Goal: Information Seeking & Learning: Learn about a topic

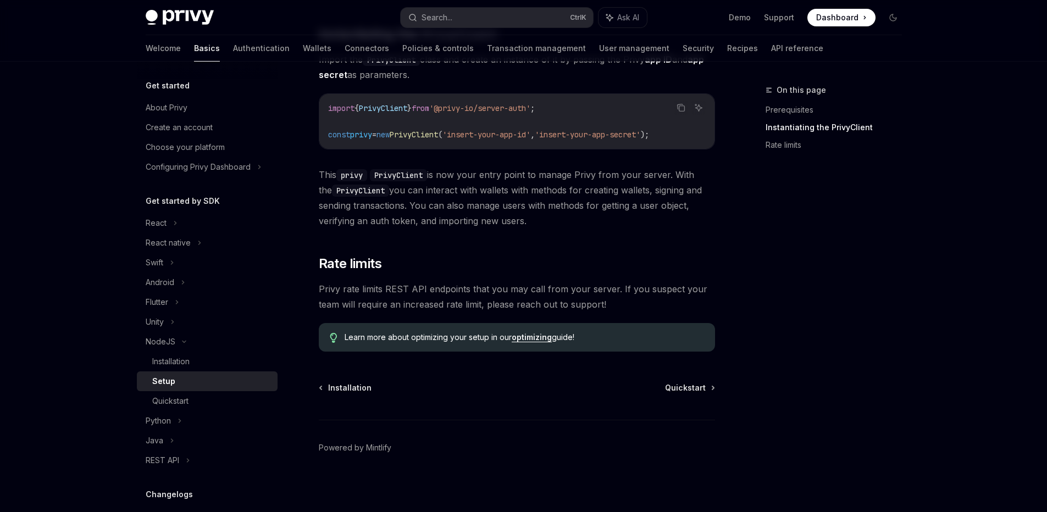
scroll to position [230, 0]
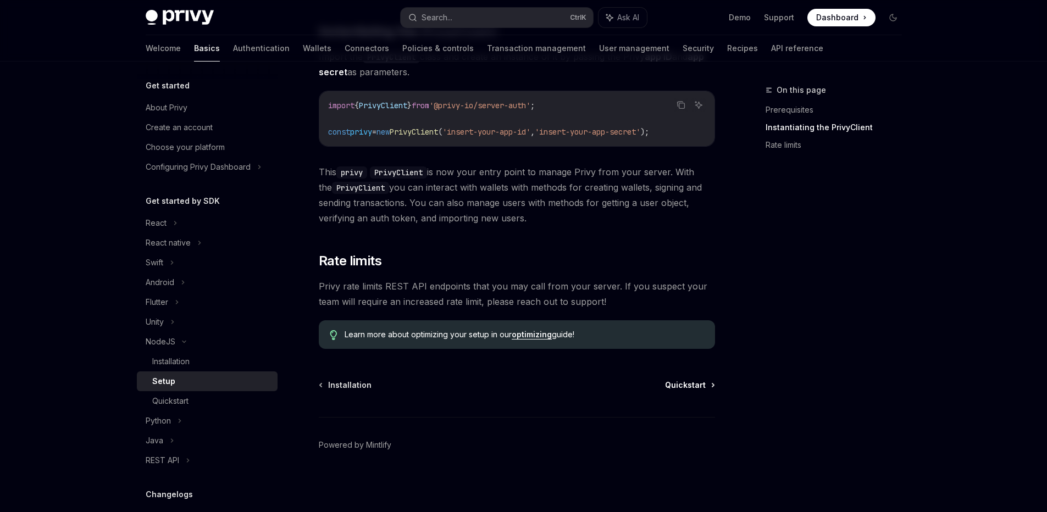
click at [685, 384] on span "Quickstart" at bounding box center [685, 385] width 41 height 11
click at [696, 388] on span "Quickstart" at bounding box center [685, 385] width 41 height 11
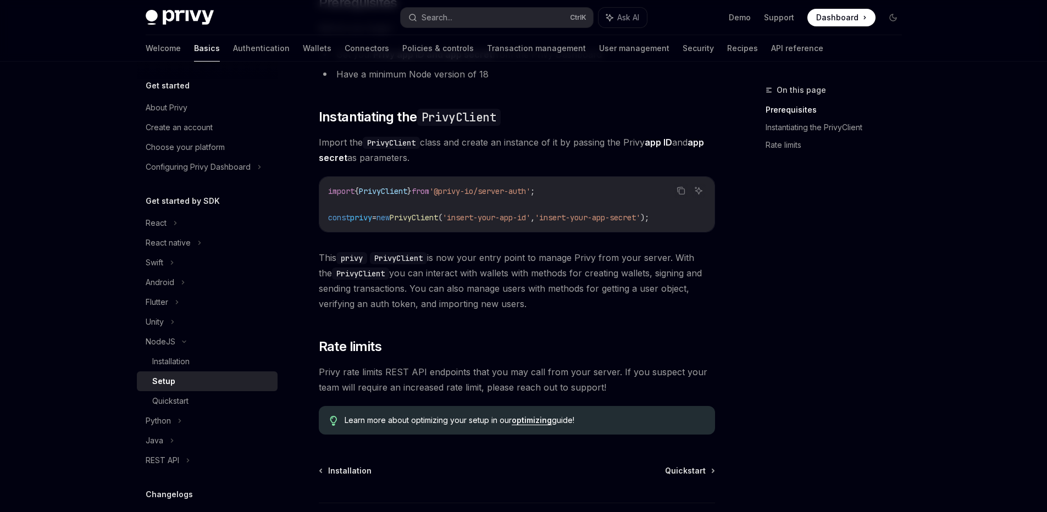
scroll to position [0, 0]
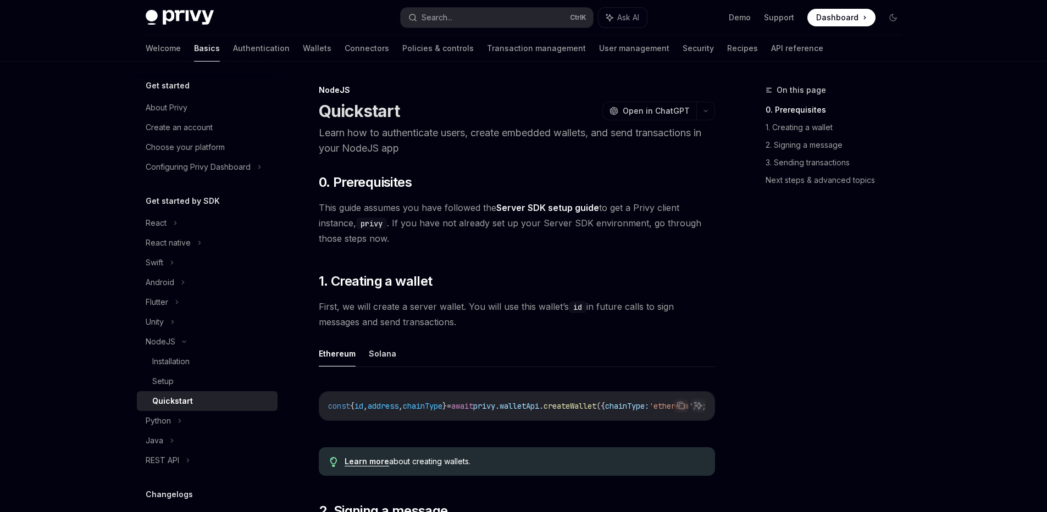
click at [597, 406] on span "createWallet" at bounding box center [570, 406] width 53 height 10
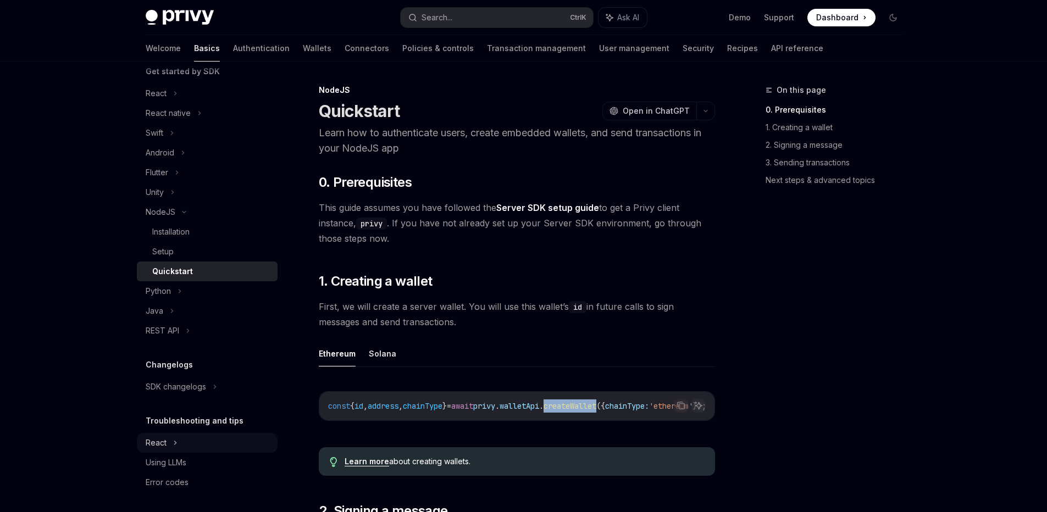
scroll to position [132, 0]
click at [184, 331] on div "REST API" at bounding box center [207, 329] width 141 height 20
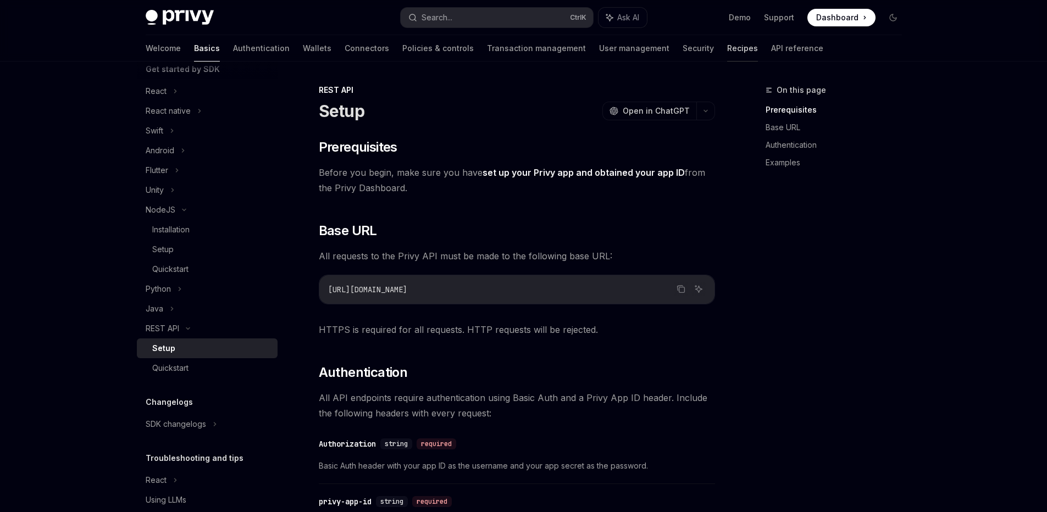
click at [727, 53] on link "Recipes" at bounding box center [742, 48] width 31 height 26
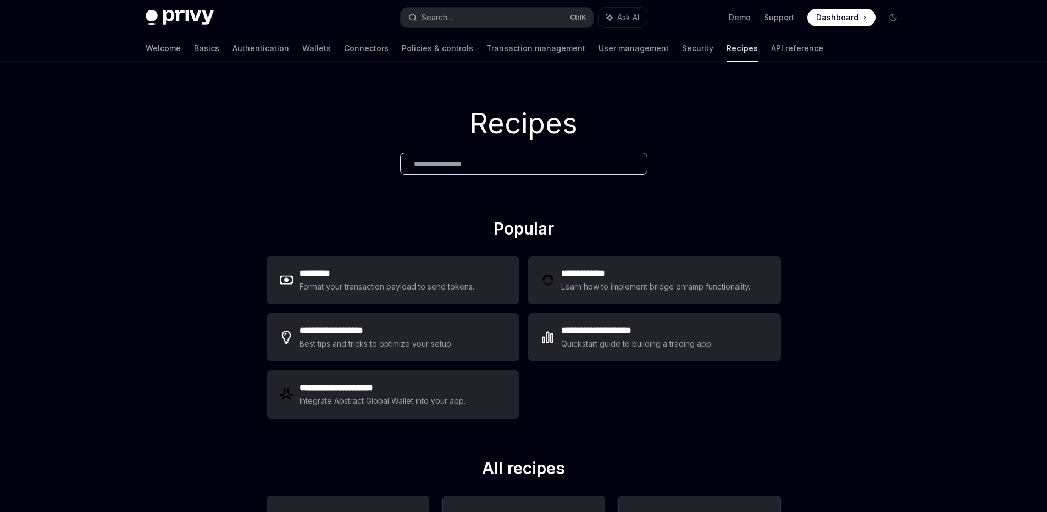
click at [768, 52] on div "Welcome Basics Authentication Wallets Connectors Policies & controls Transactio…" at bounding box center [523, 48] width 809 height 26
click at [771, 54] on link "API reference" at bounding box center [797, 48] width 52 height 26
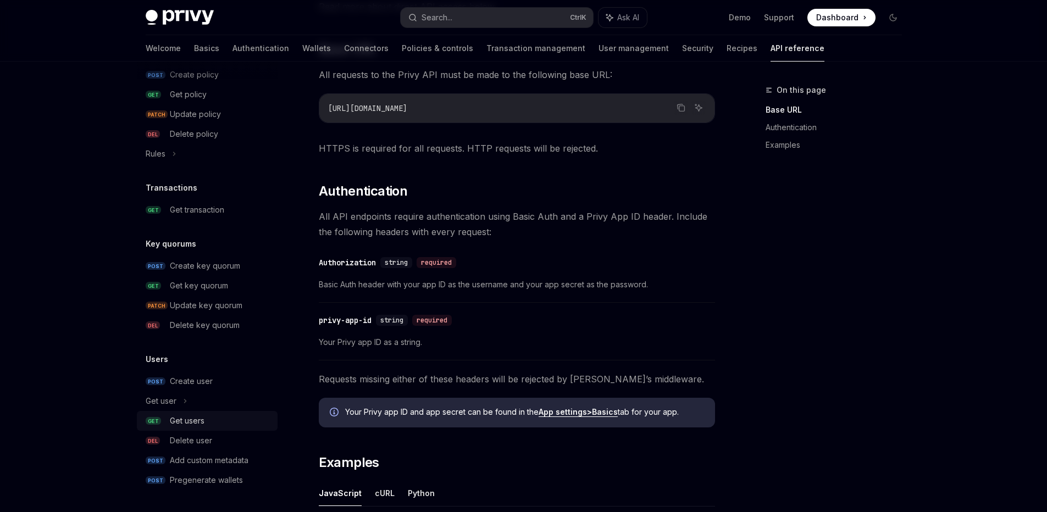
scroll to position [305, 0]
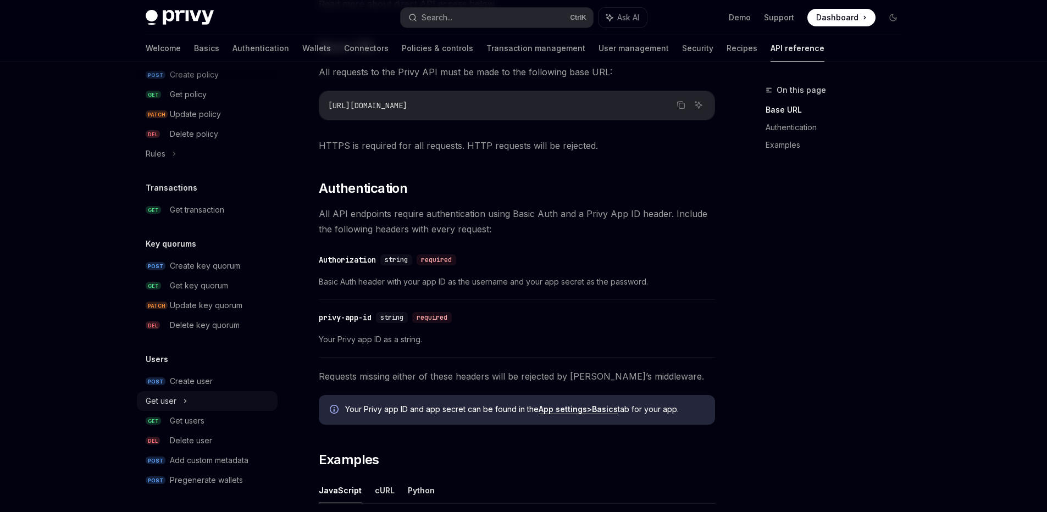
click at [189, 396] on div "Get user" at bounding box center [207, 401] width 141 height 20
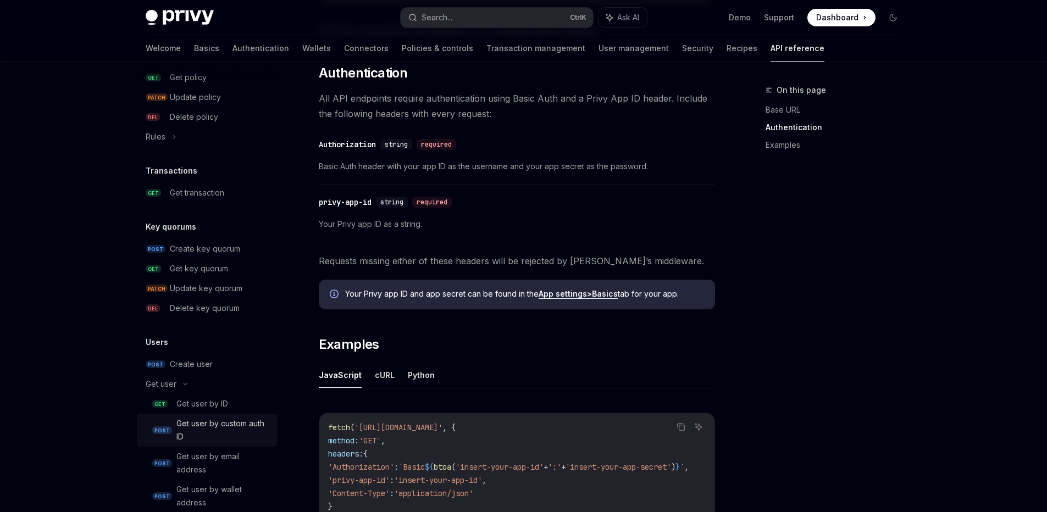
scroll to position [742, 0]
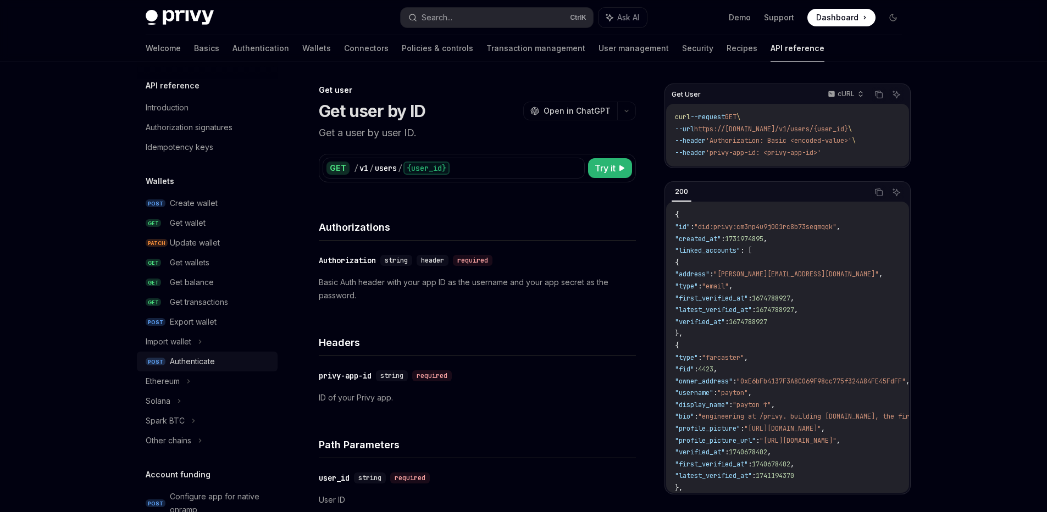
click at [188, 369] on link "POST Authenticate" at bounding box center [207, 362] width 141 height 20
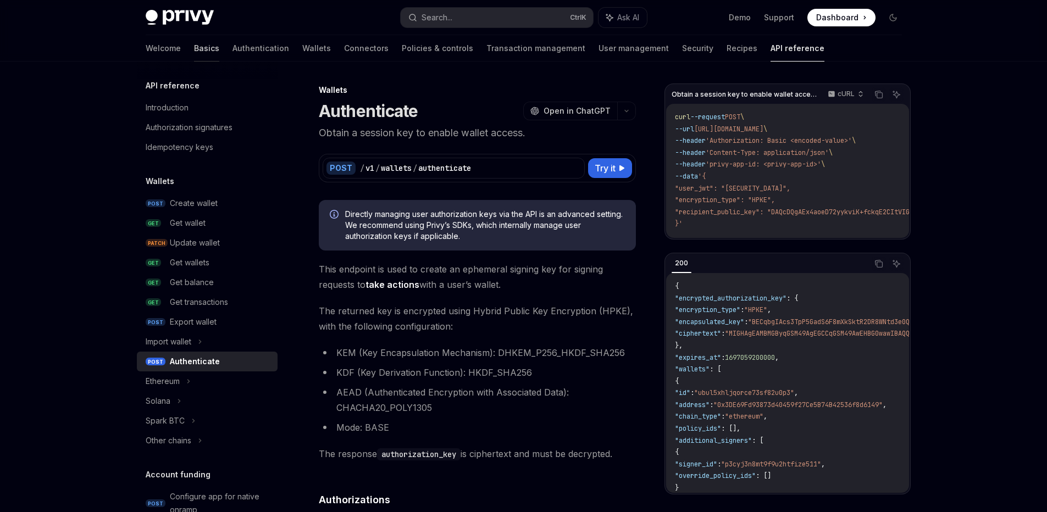
click at [194, 44] on link "Basics" at bounding box center [206, 48] width 25 height 26
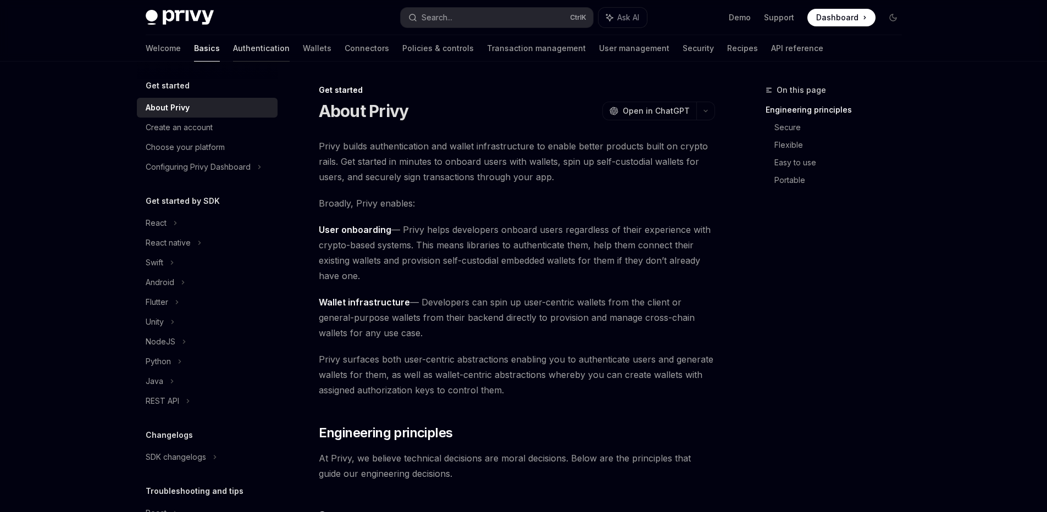
click at [233, 48] on link "Authentication" at bounding box center [261, 48] width 57 height 26
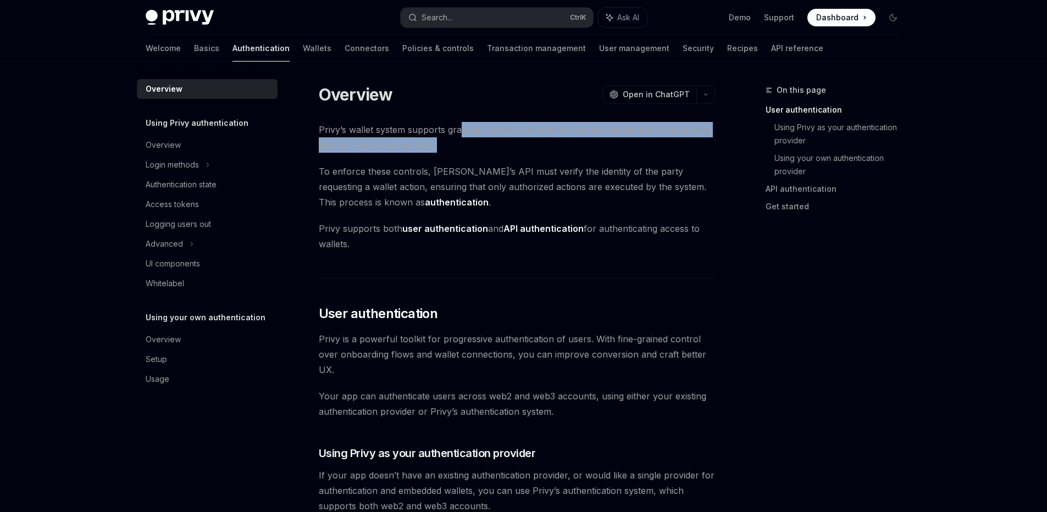
drag, startPoint x: 460, startPoint y: 127, endPoint x: 502, endPoint y: 151, distance: 48.5
click at [502, 151] on span "Privy’s wallet system supports granular controls on who can access wallets and …" at bounding box center [517, 137] width 396 height 31
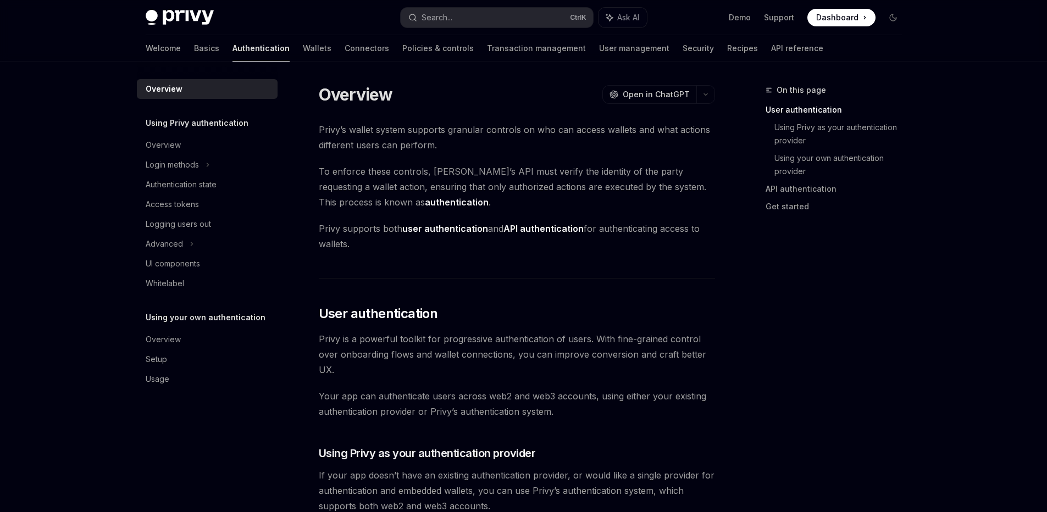
click at [523, 170] on span "To enforce these controls, Privy’s API must verify the identity of the party re…" at bounding box center [517, 187] width 396 height 46
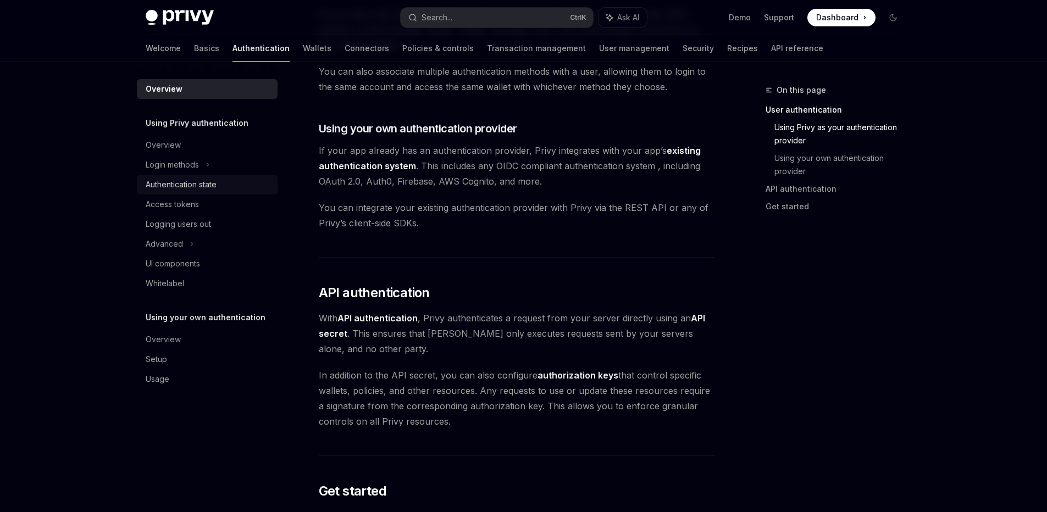
scroll to position [496, 0]
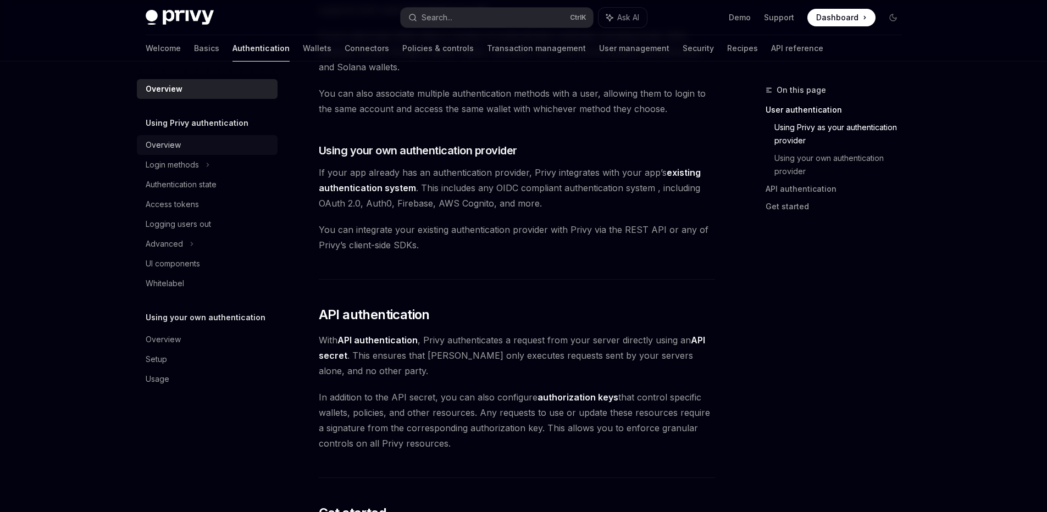
click at [186, 144] on div "Overview" at bounding box center [208, 145] width 125 height 13
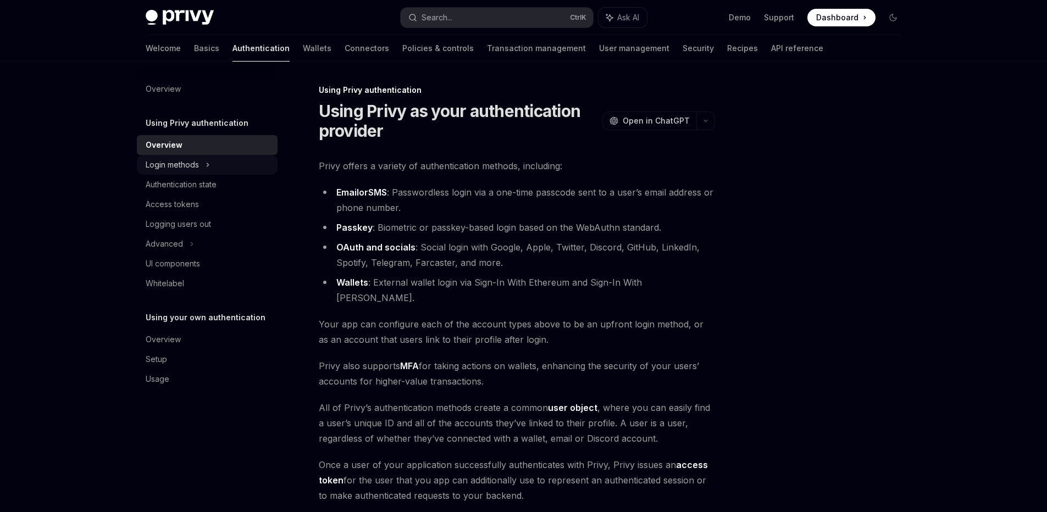
click at [186, 164] on div "Login methods" at bounding box center [172, 164] width 53 height 13
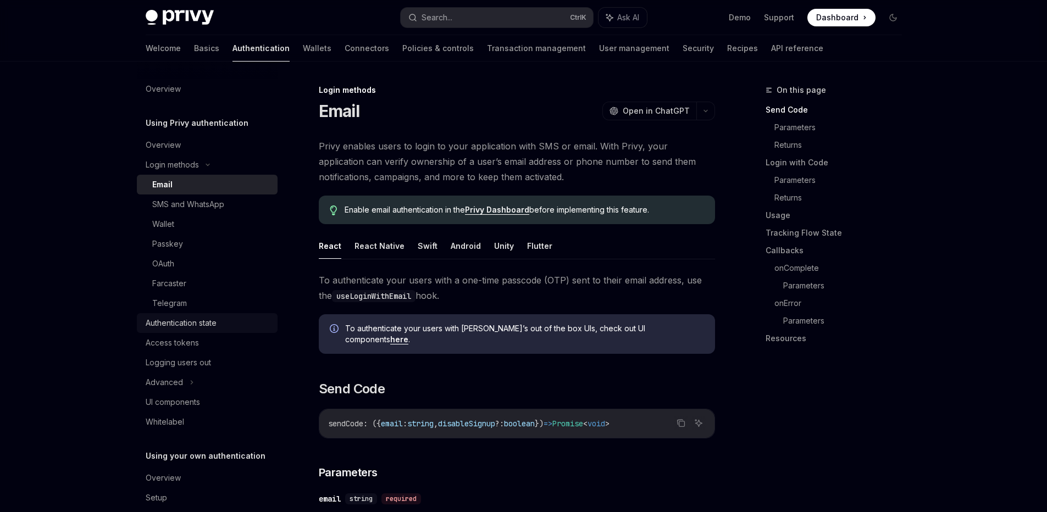
click at [175, 319] on div "Authentication state" at bounding box center [181, 323] width 71 height 13
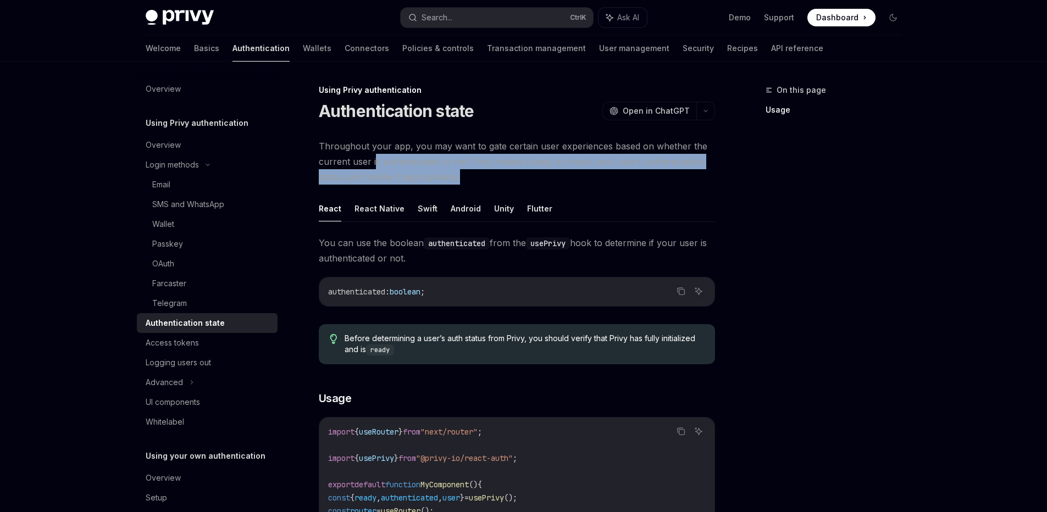
drag, startPoint x: 376, startPoint y: 161, endPoint x: 537, endPoint y: 178, distance: 162.1
click at [537, 178] on span "Throughout your app, you may want to gate certain user experiences based on whe…" at bounding box center [517, 162] width 396 height 46
click at [658, 175] on span "Throughout your app, you may want to gate certain user experiences based on whe…" at bounding box center [517, 162] width 396 height 46
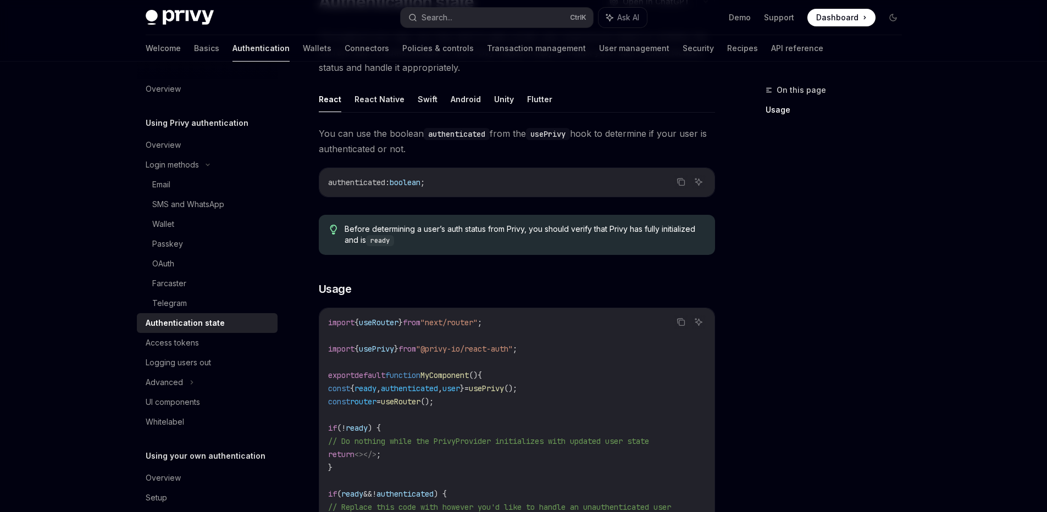
scroll to position [198, 0]
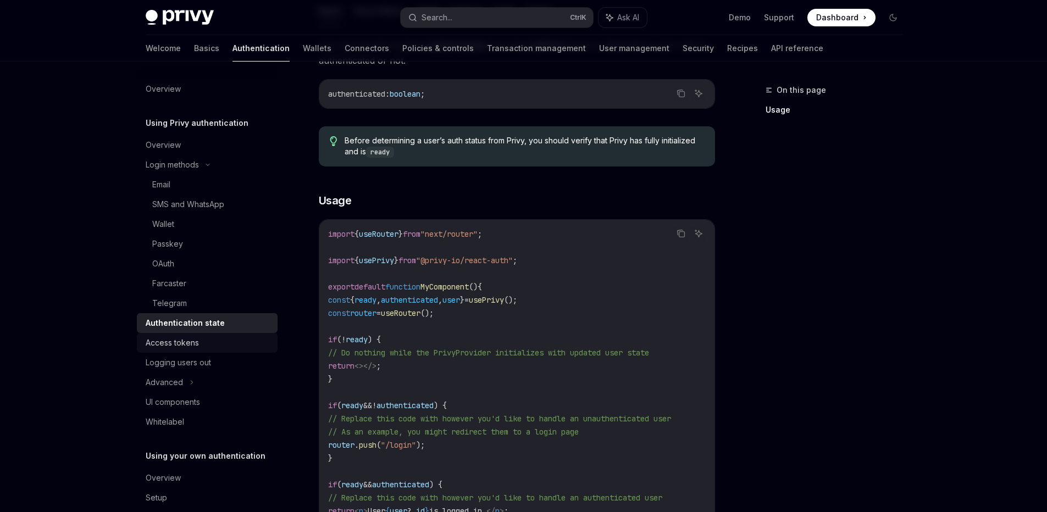
click at [192, 339] on div "Access tokens" at bounding box center [172, 342] width 53 height 13
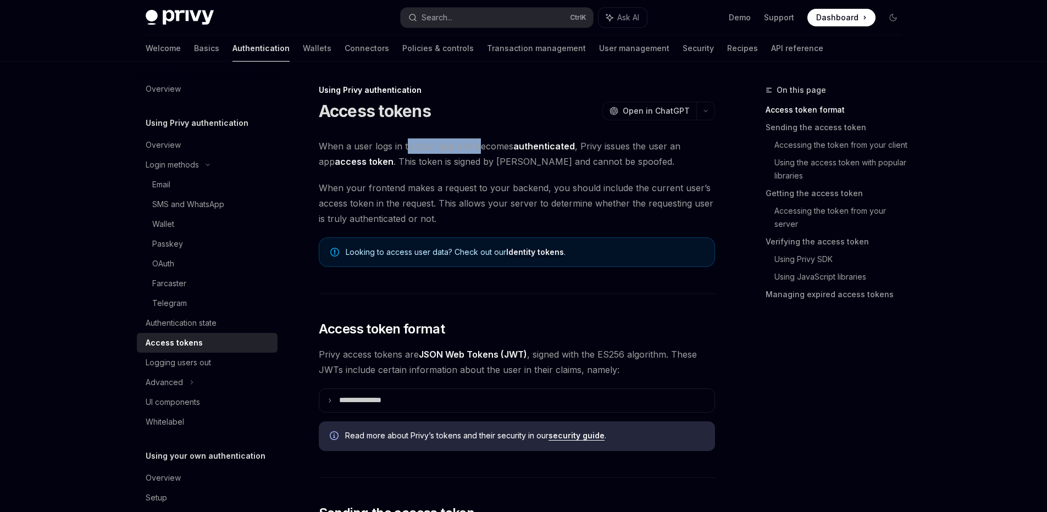
drag, startPoint x: 406, startPoint y: 147, endPoint x: 485, endPoint y: 150, distance: 79.8
click at [478, 148] on span "When a user logs in to your app and becomes authenticated , Privy issues the us…" at bounding box center [517, 154] width 396 height 31
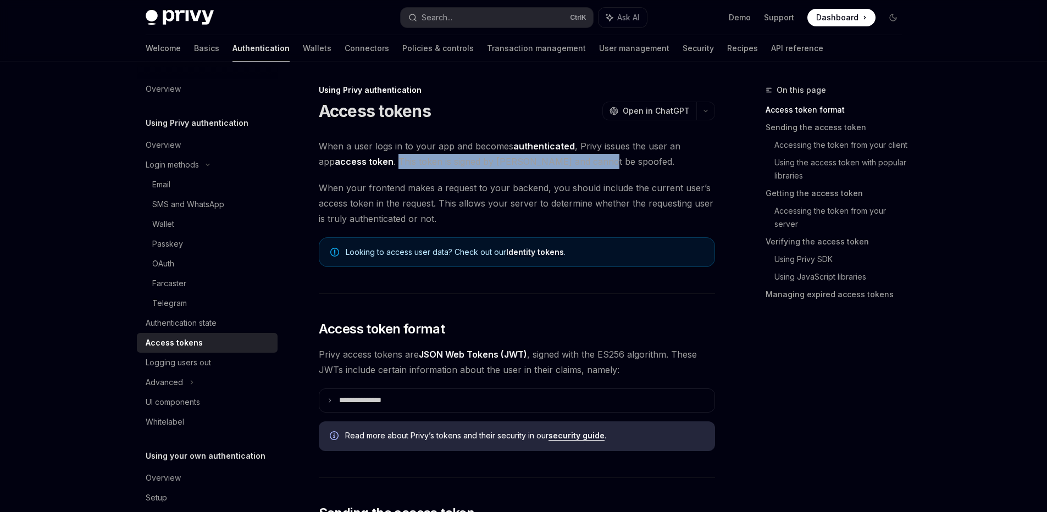
drag, startPoint x: 380, startPoint y: 161, endPoint x: 608, endPoint y: 164, distance: 227.1
click at [591, 165] on span "When a user logs in to your app and becomes authenticated , Privy issues the us…" at bounding box center [517, 154] width 396 height 31
click at [613, 164] on span "When a user logs in to your app and becomes authenticated , Privy issues the us…" at bounding box center [517, 154] width 396 height 31
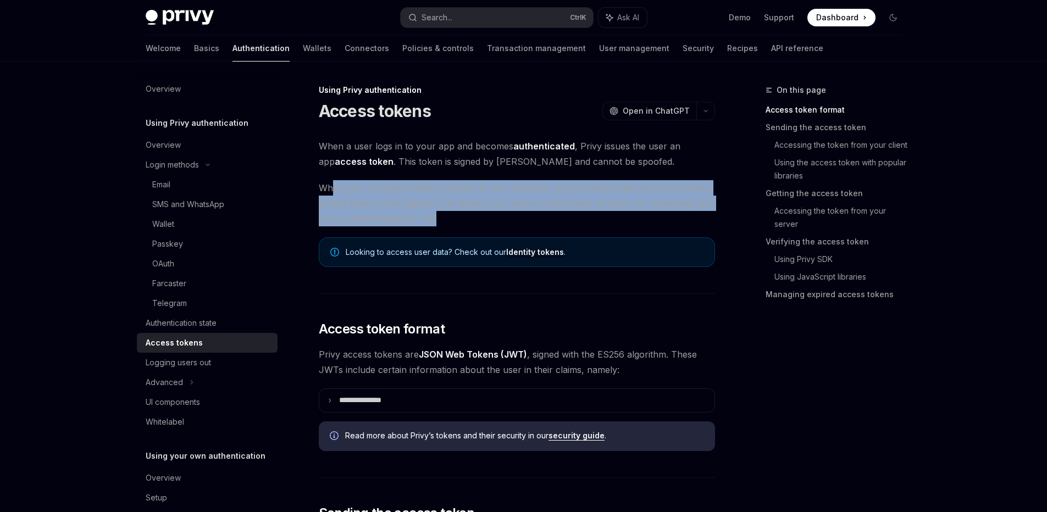
drag, startPoint x: 332, startPoint y: 192, endPoint x: 515, endPoint y: 213, distance: 184.3
click at [515, 213] on span "When your frontend makes a request to your backend, you should include the curr…" at bounding box center [517, 203] width 396 height 46
click at [520, 216] on span "When your frontend makes a request to your backend, you should include the curr…" at bounding box center [517, 203] width 396 height 46
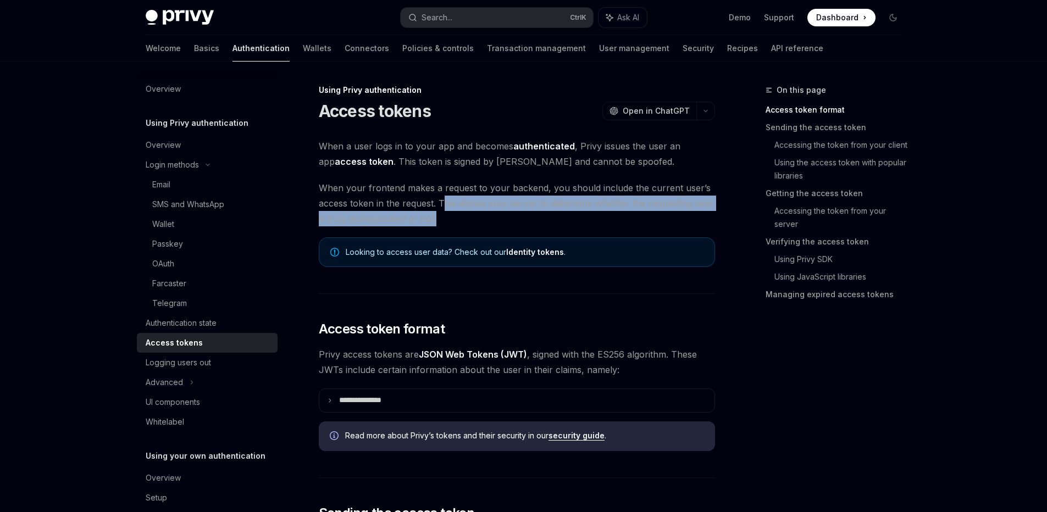
drag, startPoint x: 445, startPoint y: 205, endPoint x: 663, endPoint y: 222, distance: 218.4
click at [663, 222] on span "When your frontend makes a request to your backend, you should include the curr…" at bounding box center [517, 203] width 396 height 46
click at [676, 220] on span "When your frontend makes a request to your backend, you should include the curr…" at bounding box center [517, 203] width 396 height 46
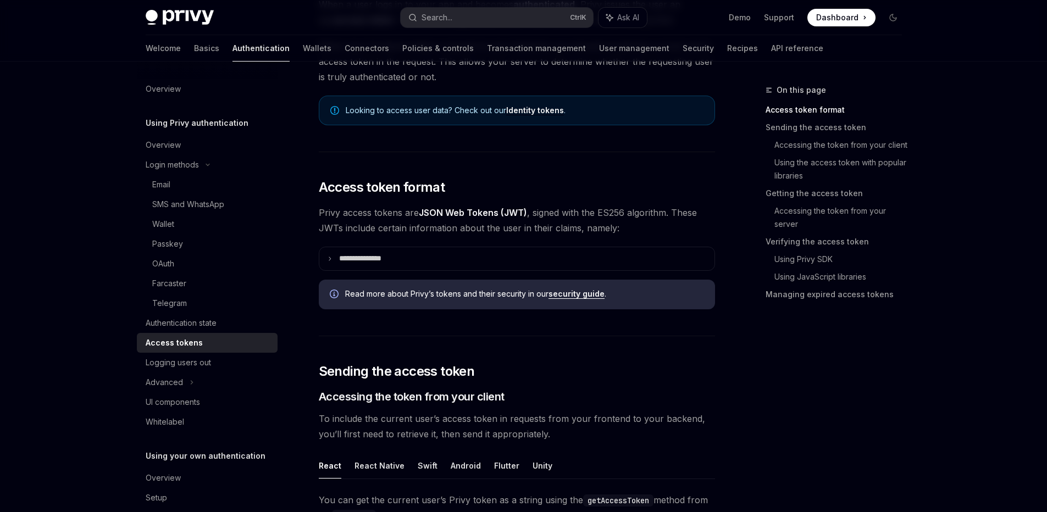
scroll to position [148, 0]
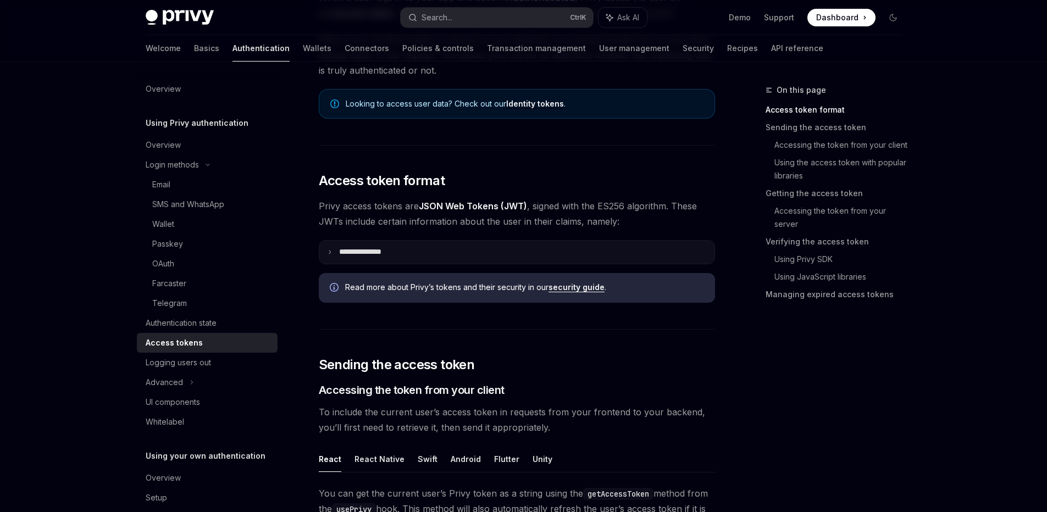
click at [328, 260] on summary "**********" at bounding box center [516, 252] width 395 height 23
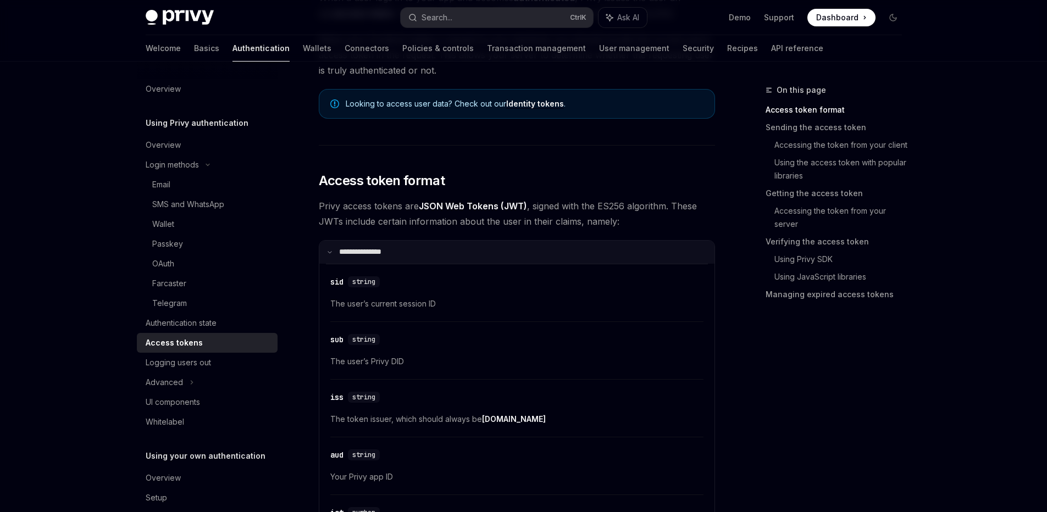
click at [338, 251] on summary "**********" at bounding box center [516, 252] width 395 height 23
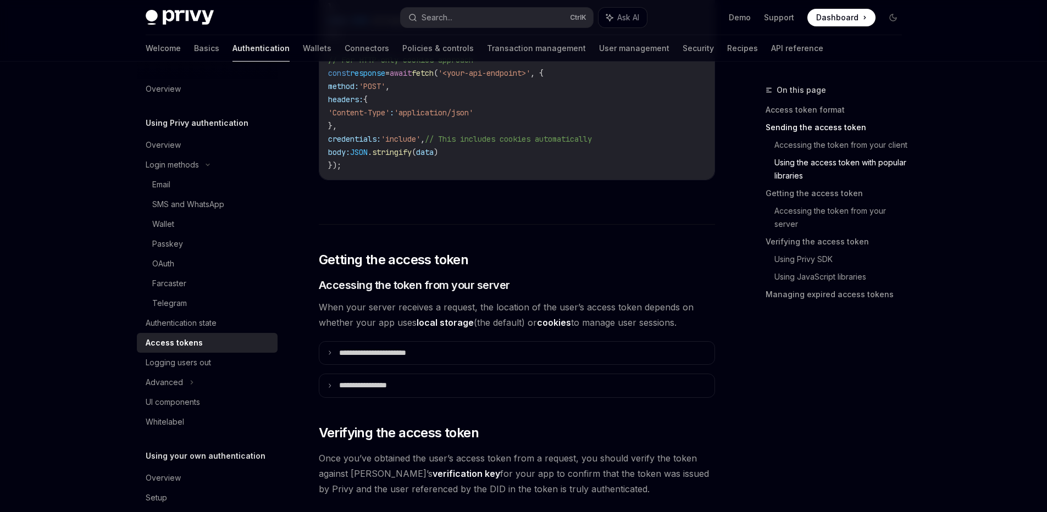
scroll to position [1229, 0]
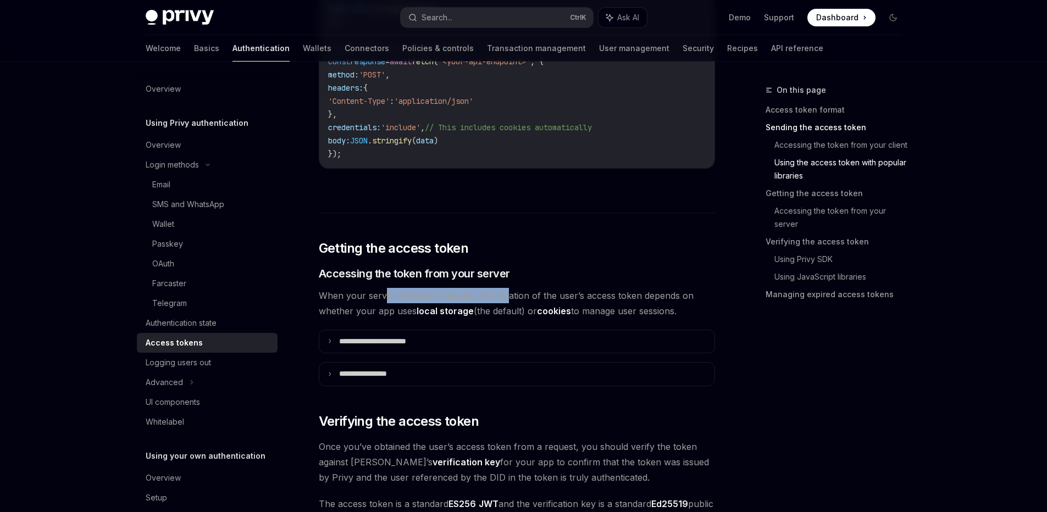
drag, startPoint x: 387, startPoint y: 296, endPoint x: 504, endPoint y: 297, distance: 117.1
click at [504, 297] on span "When your server receives a request, the location of the user’s access token de…" at bounding box center [517, 303] width 396 height 31
click at [584, 275] on h3 "​ Accessing the token from your server" at bounding box center [517, 273] width 396 height 15
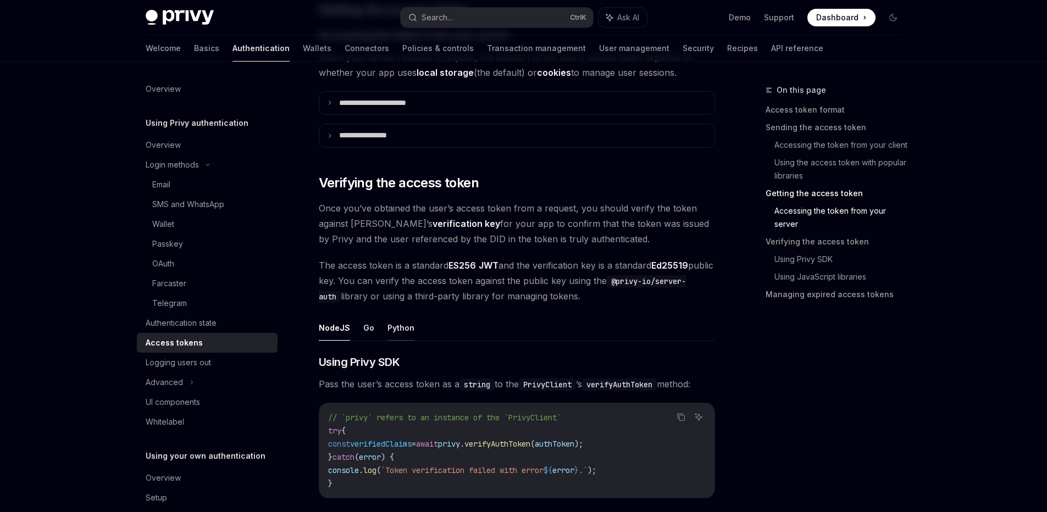
scroll to position [1600, 0]
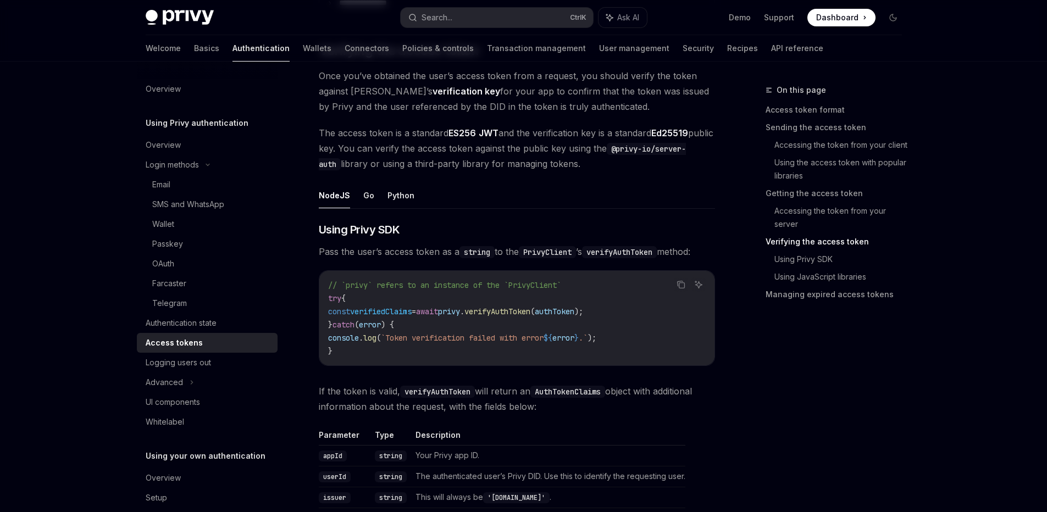
click at [518, 315] on span "verifyAuthToken" at bounding box center [498, 312] width 66 height 10
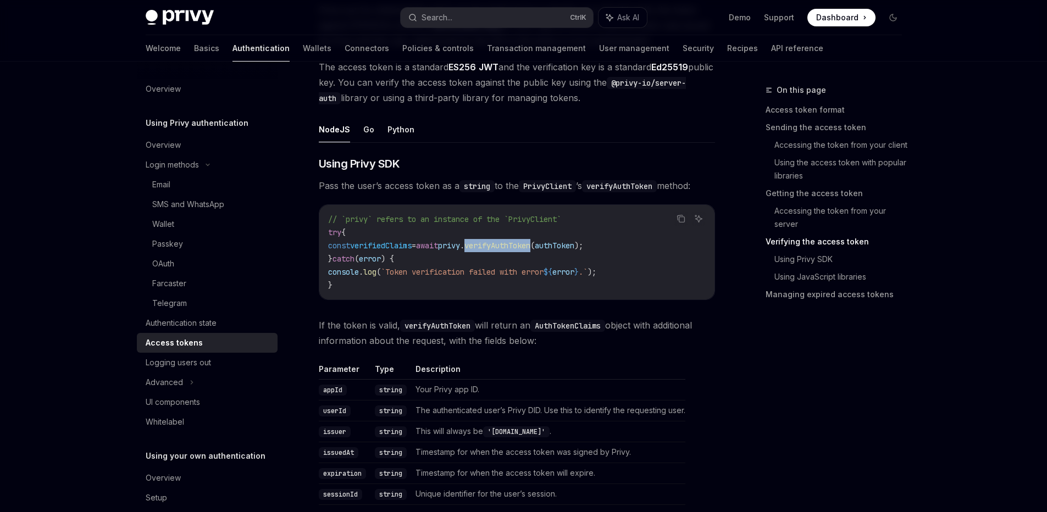
scroll to position [1682, 0]
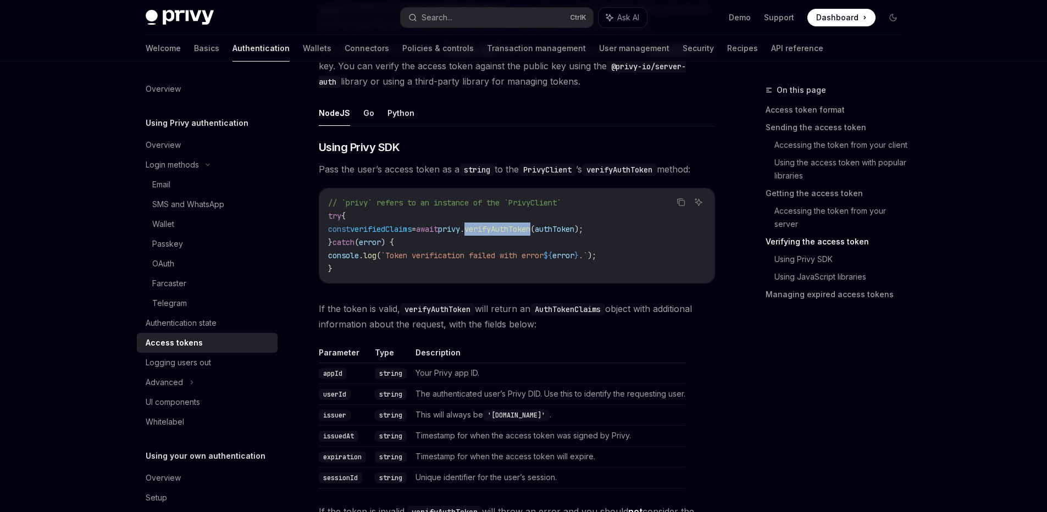
drag, startPoint x: 501, startPoint y: 309, endPoint x: 538, endPoint y: 308, distance: 36.3
click at [538, 308] on span "If the token is valid, verifyAuthToken will return an AuthTokenClaims object wi…" at bounding box center [517, 316] width 396 height 31
click at [581, 312] on code "AuthTokenClaims" at bounding box center [568, 310] width 75 height 12
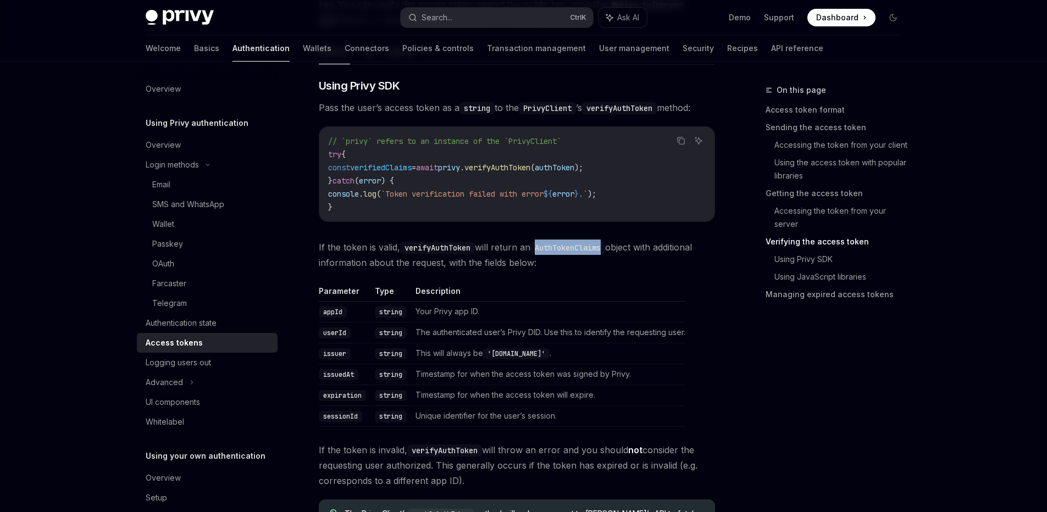
scroll to position [1748, 0]
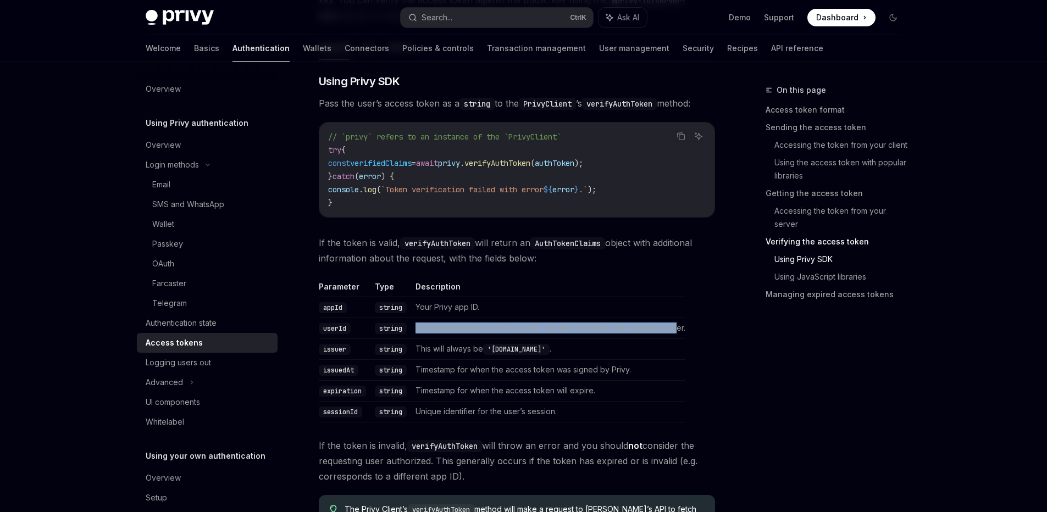
drag, startPoint x: 446, startPoint y: 321, endPoint x: 698, endPoint y: 330, distance: 252.0
click at [685, 330] on td "The authenticated user’s Privy DID. Use this to identify the requesting user." at bounding box center [548, 328] width 274 height 21
click at [698, 330] on table "Parameter Type Description appId string Your Privy app ID. userId string The au…" at bounding box center [517, 352] width 396 height 141
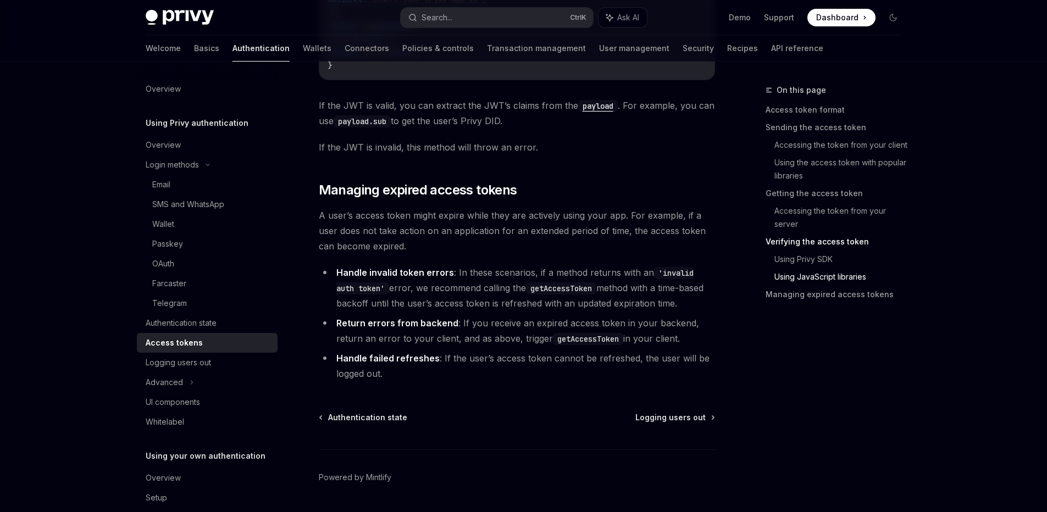
scroll to position [2833, 0]
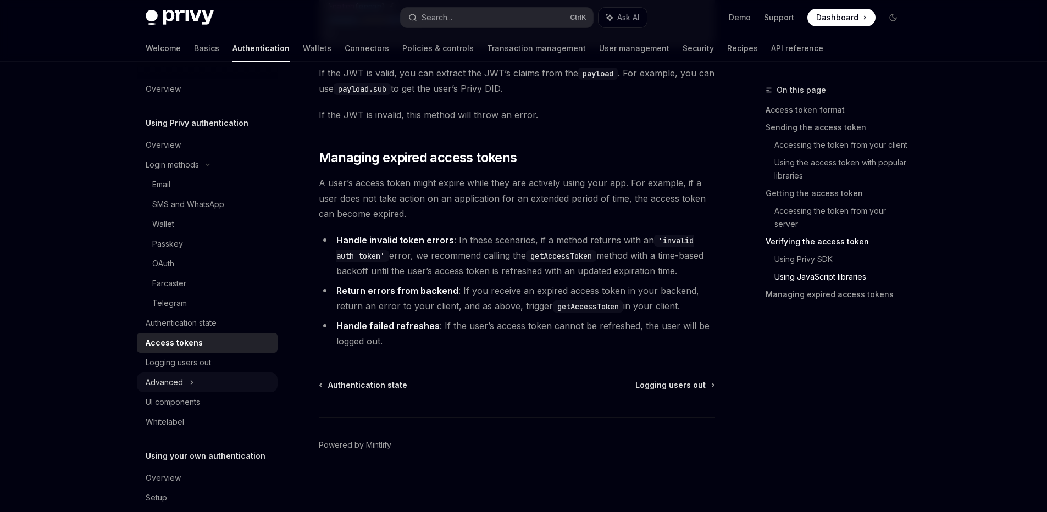
click at [178, 382] on div "Advanced" at bounding box center [164, 382] width 37 height 13
click at [181, 401] on div "MFA" at bounding box center [207, 403] width 141 height 20
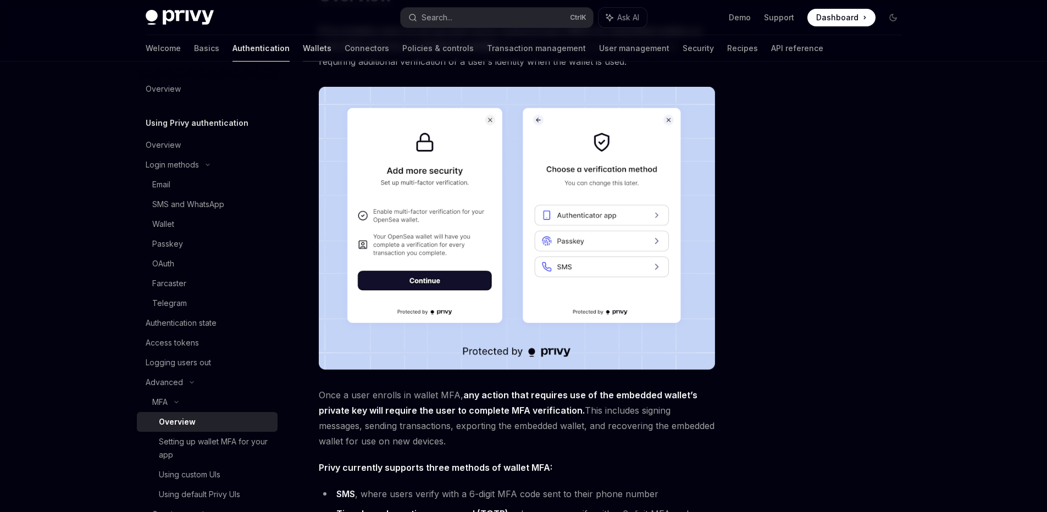
click at [303, 52] on link "Wallets" at bounding box center [317, 48] width 29 height 26
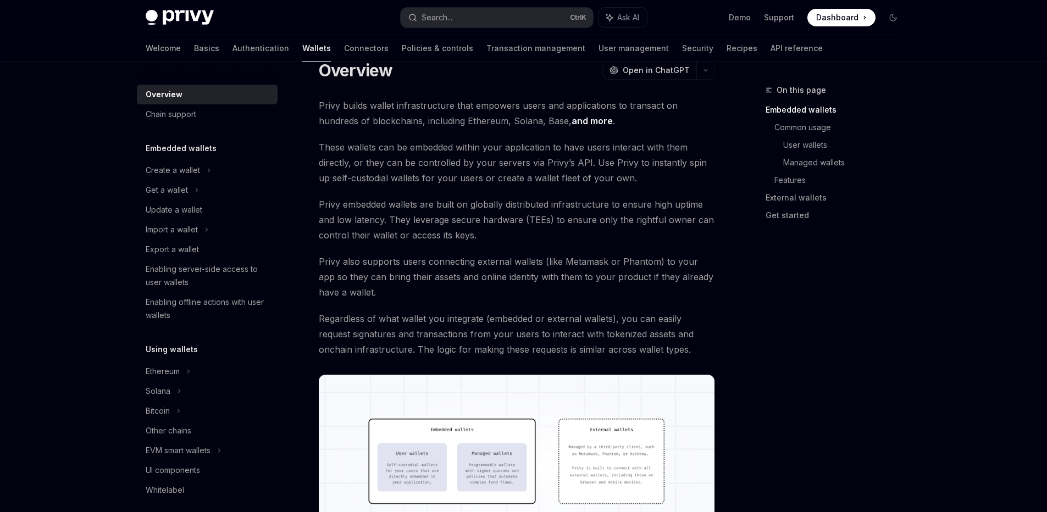
scroll to position [165, 0]
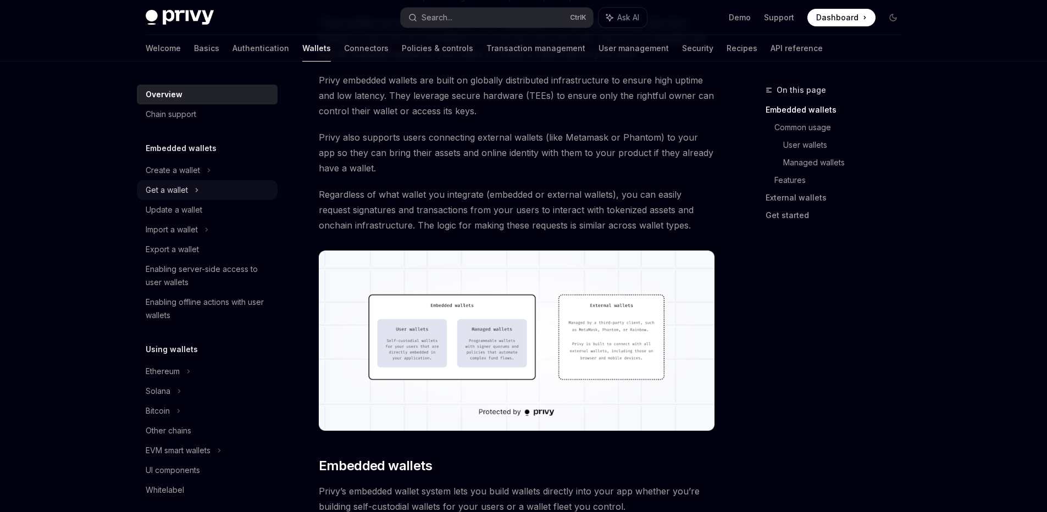
click at [172, 184] on div "Get a wallet" at bounding box center [167, 190] width 42 height 13
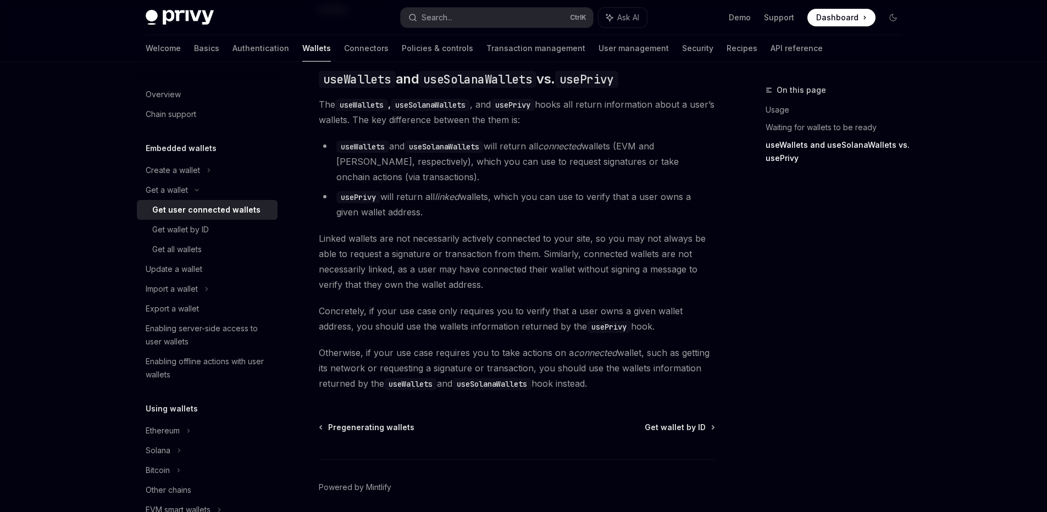
scroll to position [891, 0]
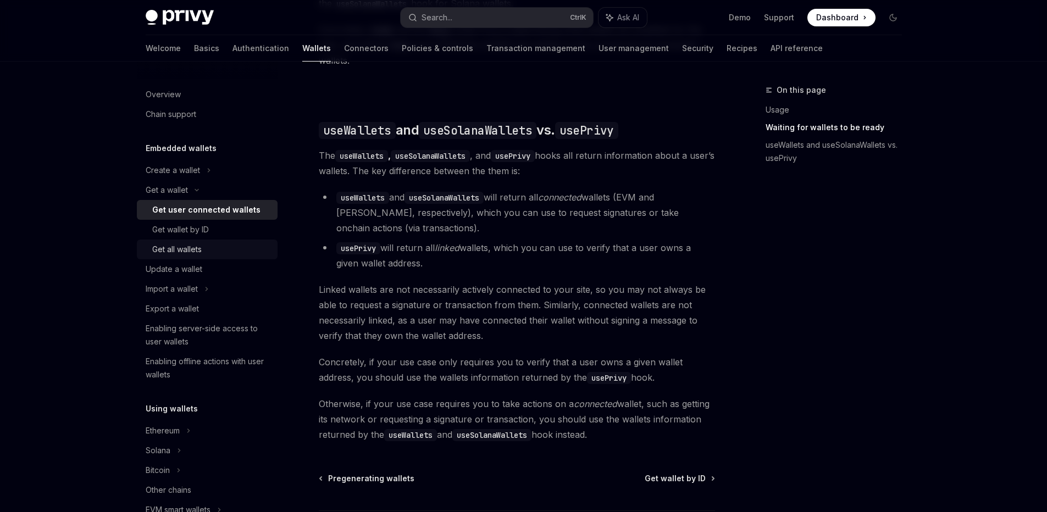
click at [210, 246] on div "Get all wallets" at bounding box center [211, 249] width 119 height 13
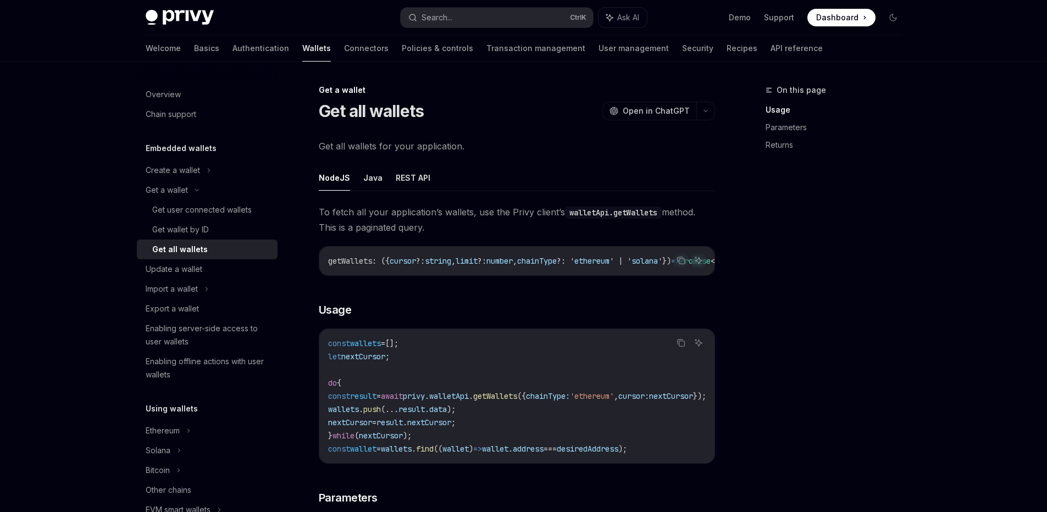
drag, startPoint x: 463, startPoint y: 275, endPoint x: 553, endPoint y: 275, distance: 90.2
click at [561, 274] on div "getWallets : ({ cursor ?: string , limit ?: number , chainType ?: ' ethereum ' …" at bounding box center [516, 261] width 395 height 29
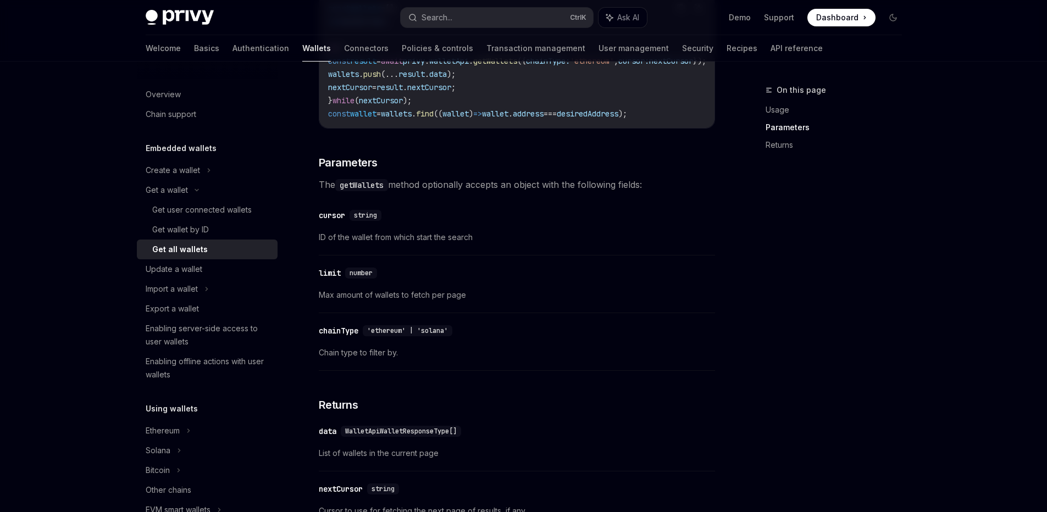
scroll to position [291, 0]
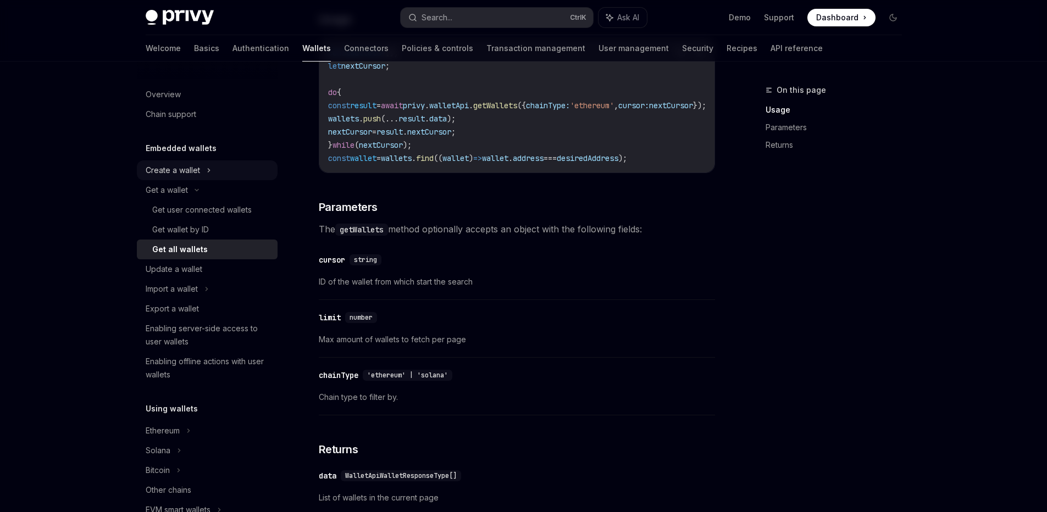
click at [185, 167] on div "Create a wallet" at bounding box center [173, 170] width 54 height 13
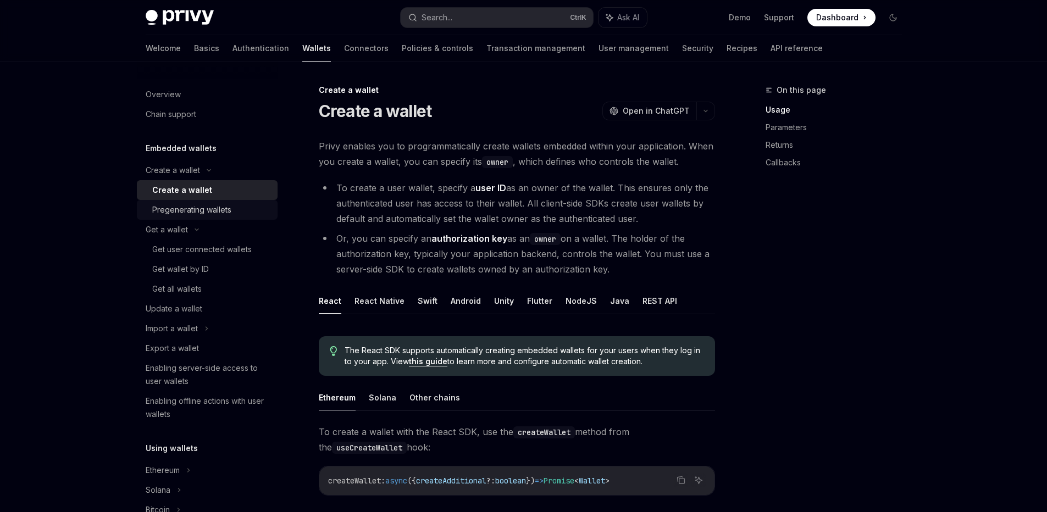
click at [187, 209] on div "Pregenerating wallets" at bounding box center [191, 209] width 79 height 13
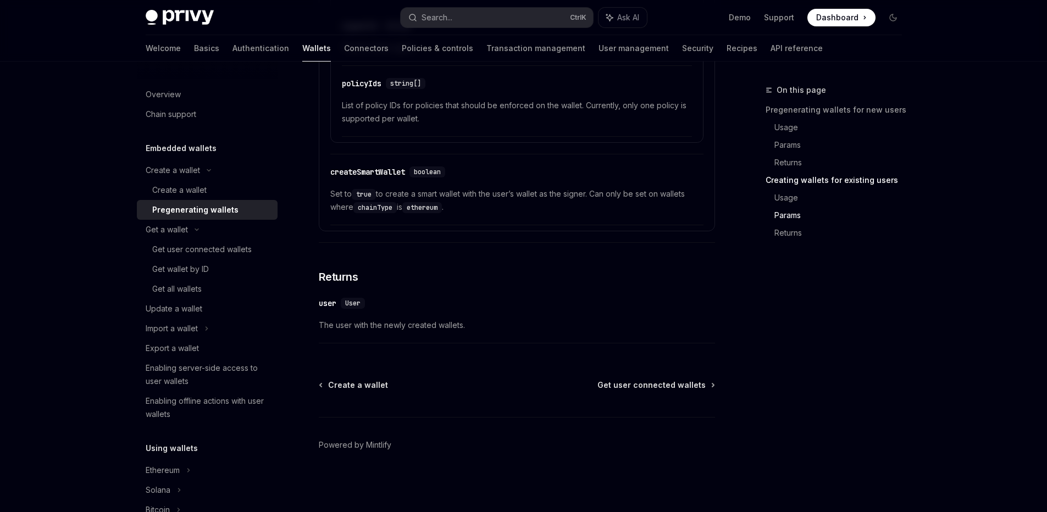
scroll to position [2024, 0]
click at [192, 290] on div "Get all wallets" at bounding box center [176, 289] width 49 height 13
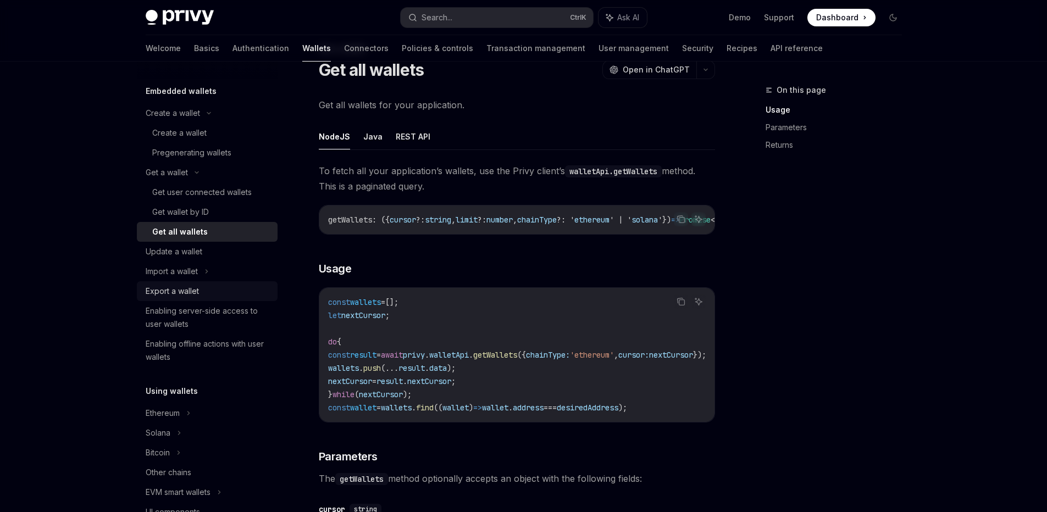
scroll to position [58, 0]
click at [192, 277] on div "Import a wallet" at bounding box center [172, 270] width 52 height 13
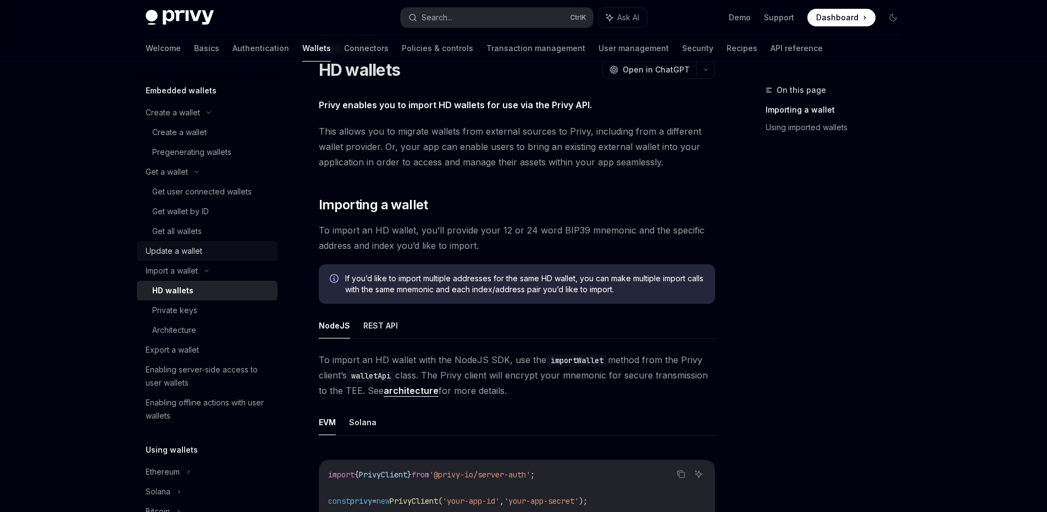
click at [203, 255] on div "Update a wallet" at bounding box center [208, 251] width 125 height 13
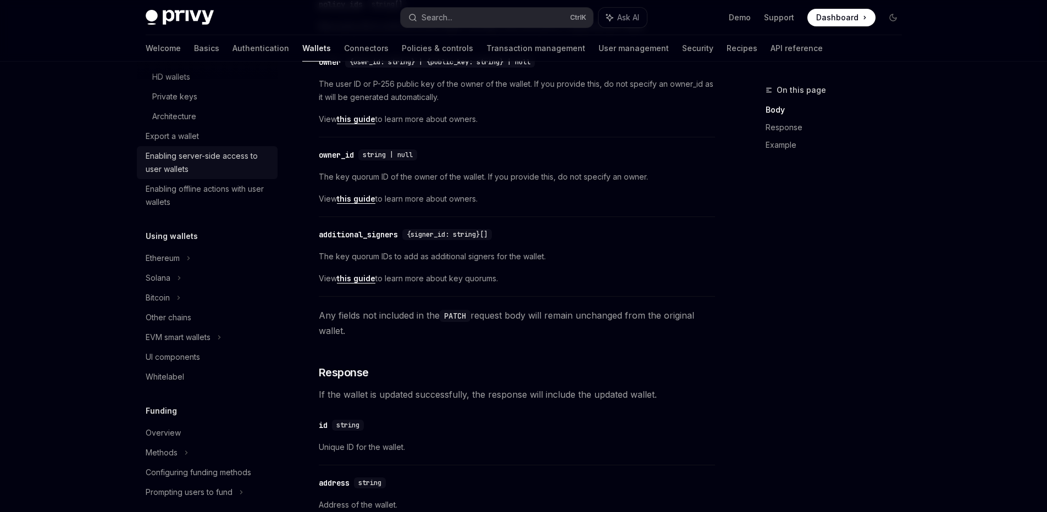
scroll to position [239, 0]
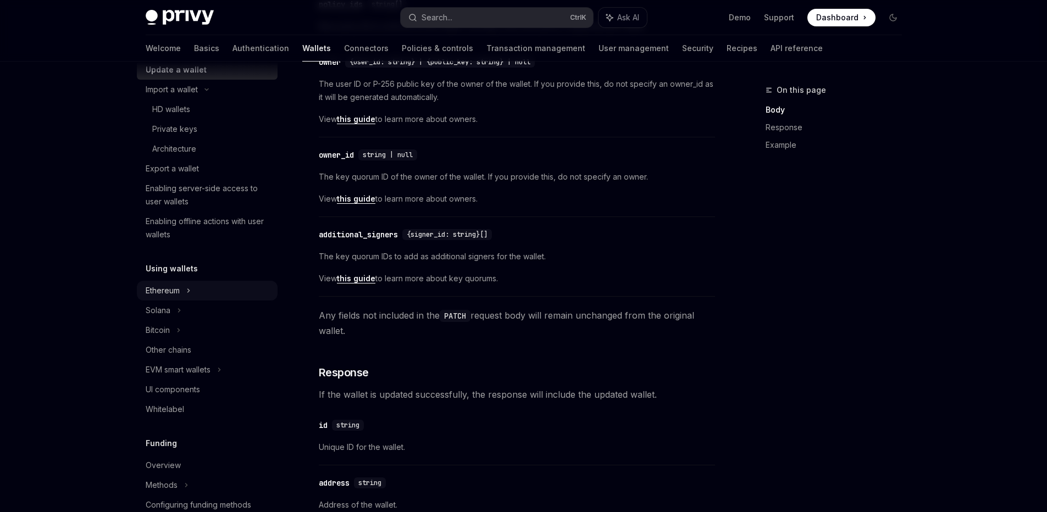
type textarea "*"
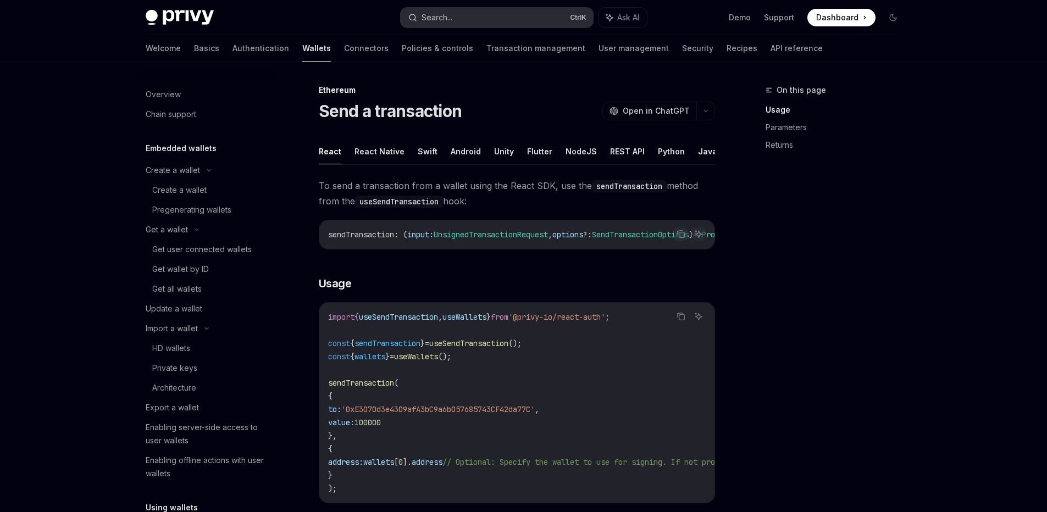
click at [479, 23] on button "Search... Ctrl K" at bounding box center [497, 18] width 192 height 20
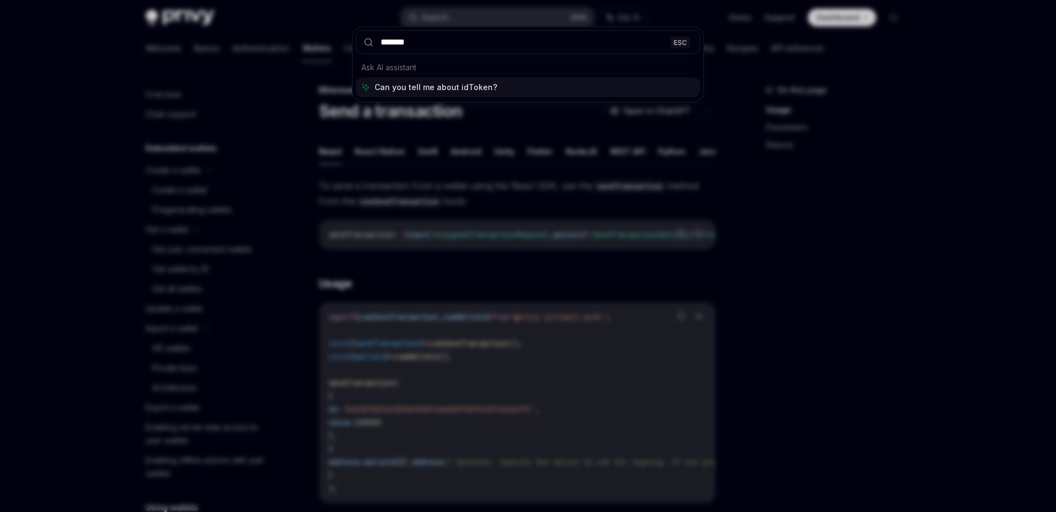
type input "*******"
type textarea "*"
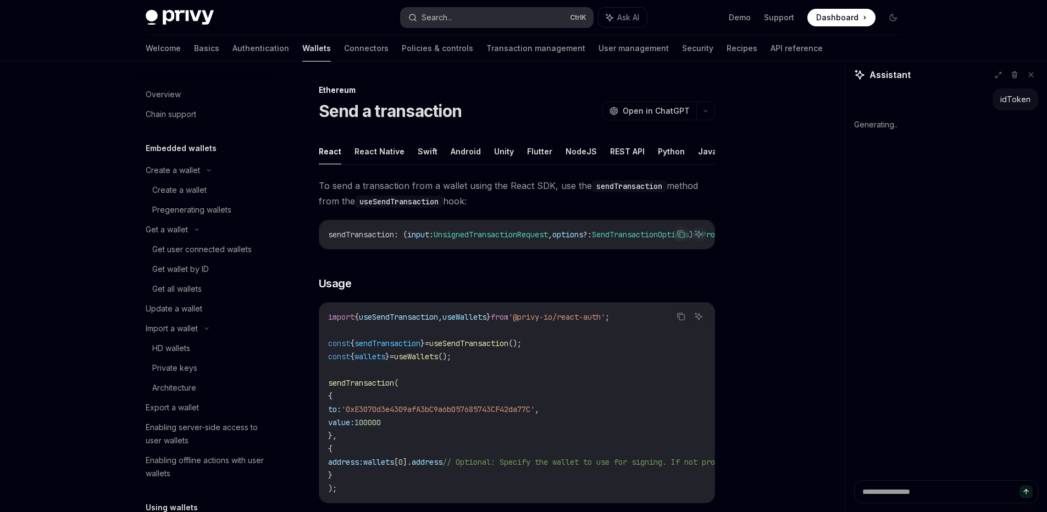
click at [479, 24] on button "Search... Ctrl K" at bounding box center [497, 18] width 192 height 20
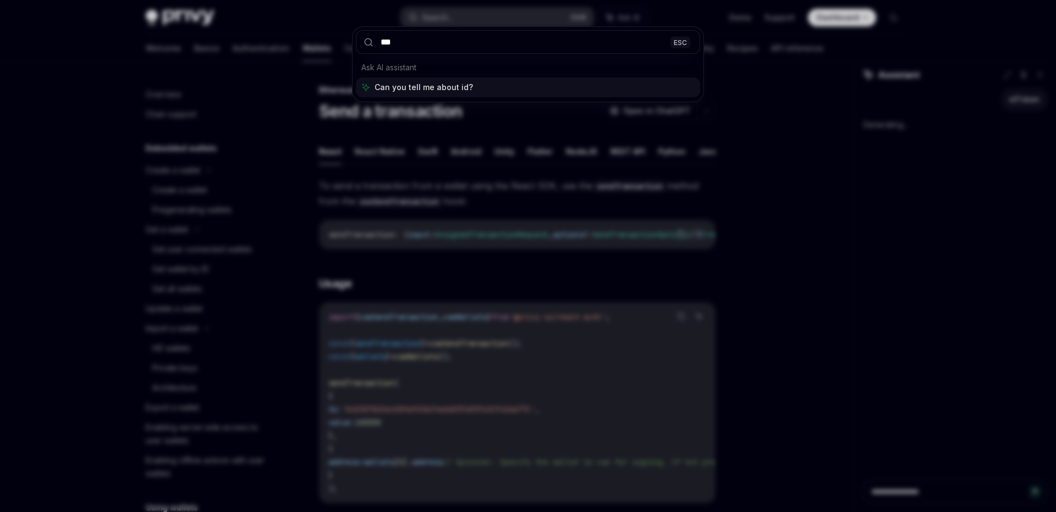
type input "****"
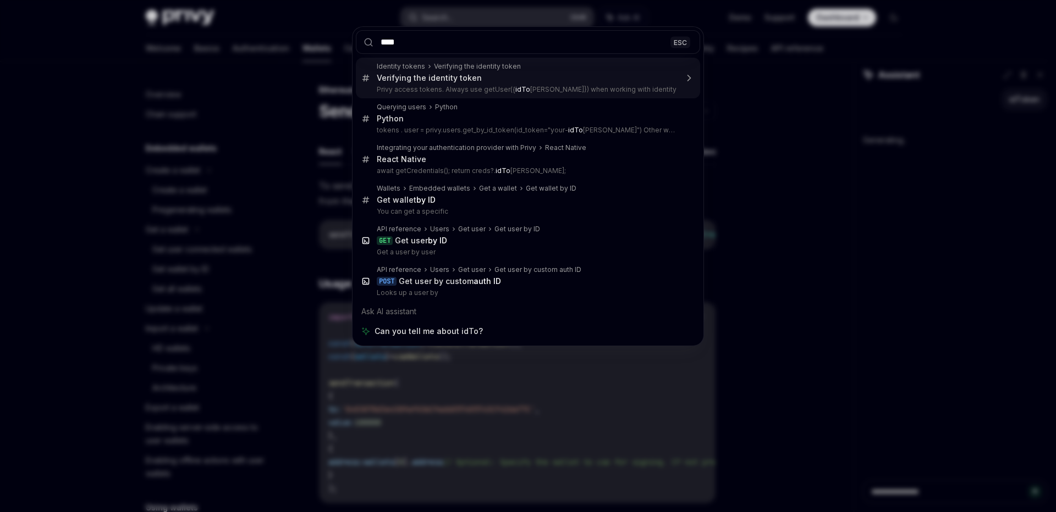
type textarea "*"
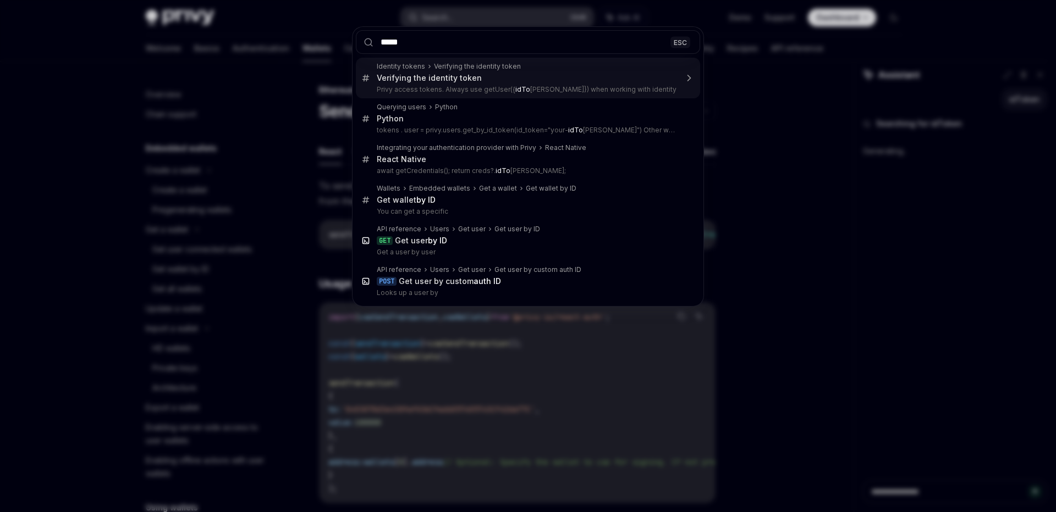
type input "******"
type textarea "*"
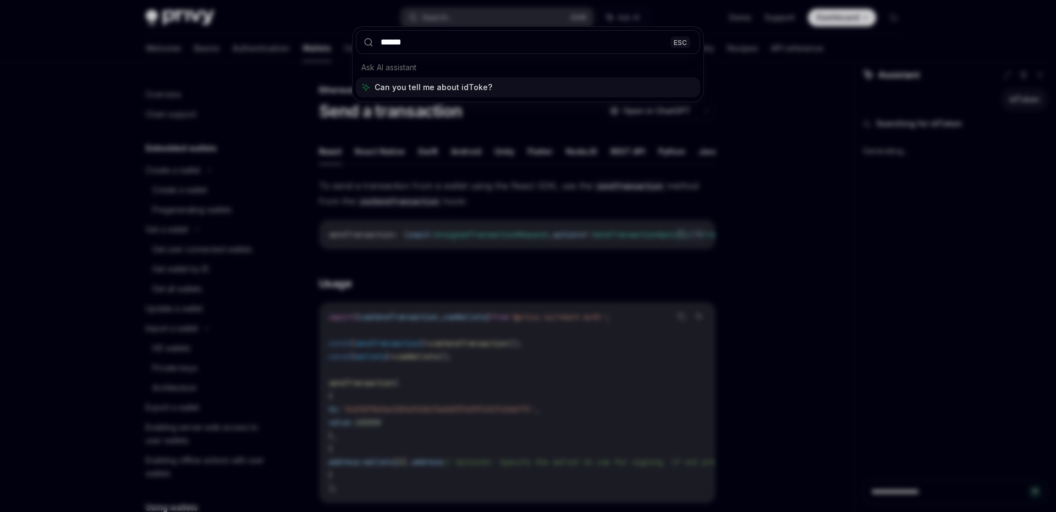
type input "*******"
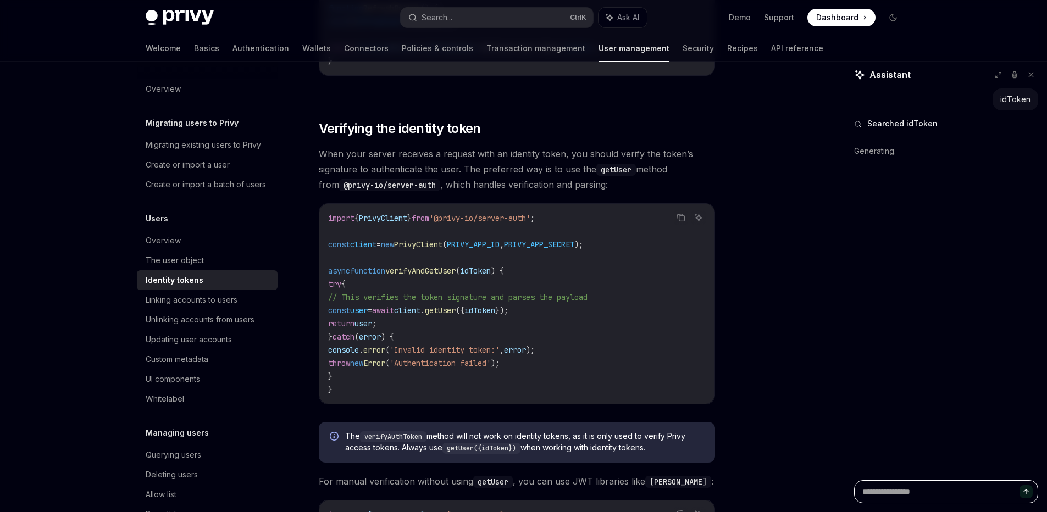
scroll to position [2856, 0]
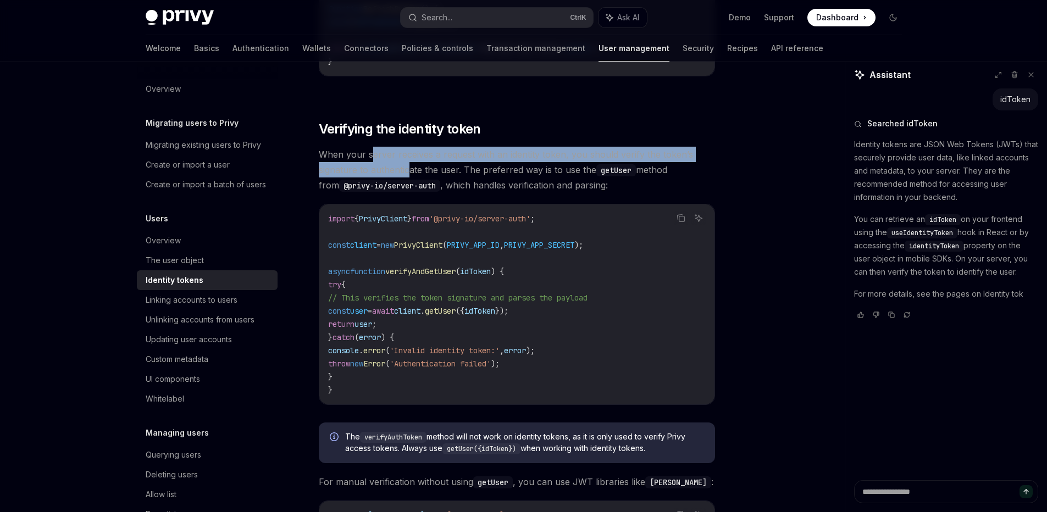
drag, startPoint x: 373, startPoint y: 163, endPoint x: 410, endPoint y: 178, distance: 39.7
click at [410, 178] on span "When your server receives a request with an identity token, you should verify t…" at bounding box center [517, 170] width 396 height 46
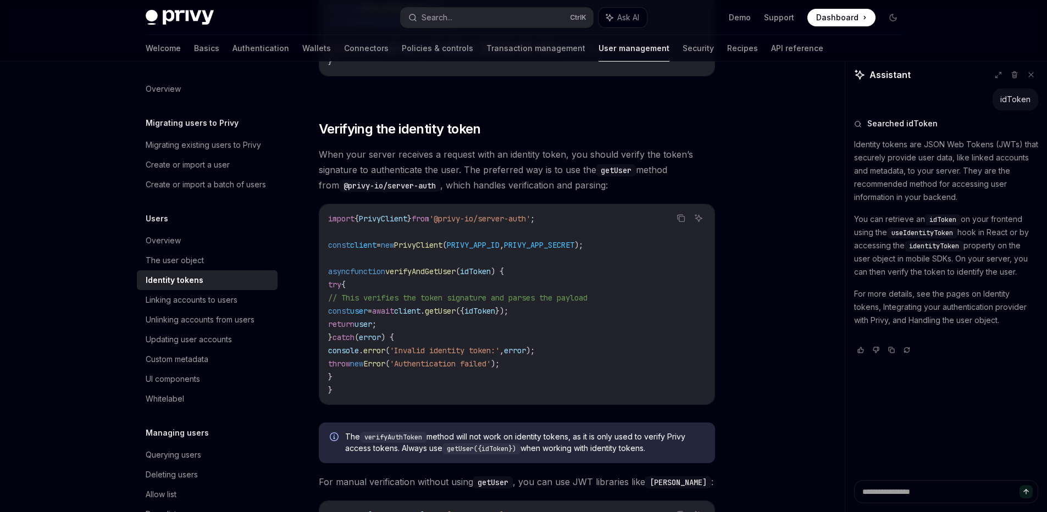
click at [522, 173] on span "When your server receives a request with an identity token, you should verify t…" at bounding box center [517, 170] width 396 height 46
type textarea "*"
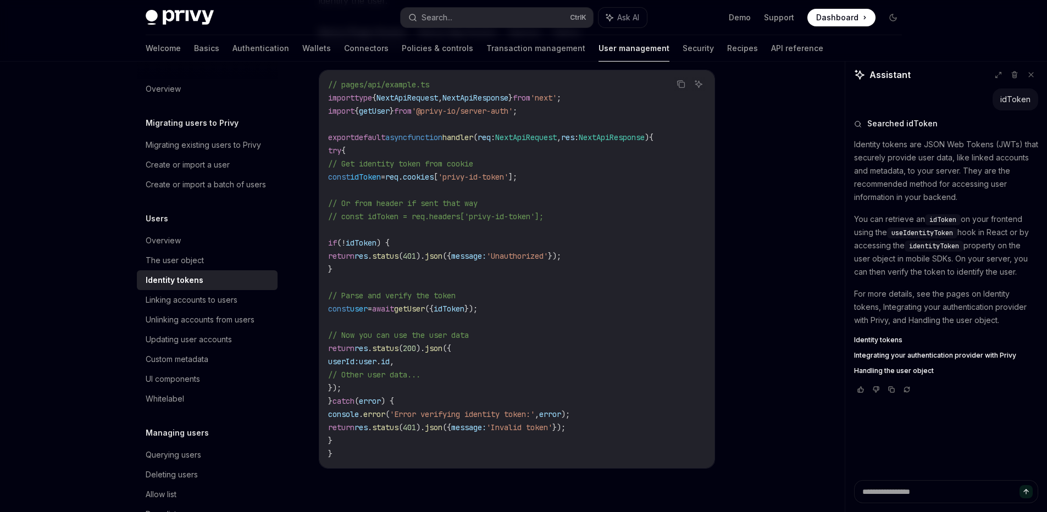
scroll to position [1548, 0]
click at [368, 305] on span "user" at bounding box center [359, 307] width 18 height 10
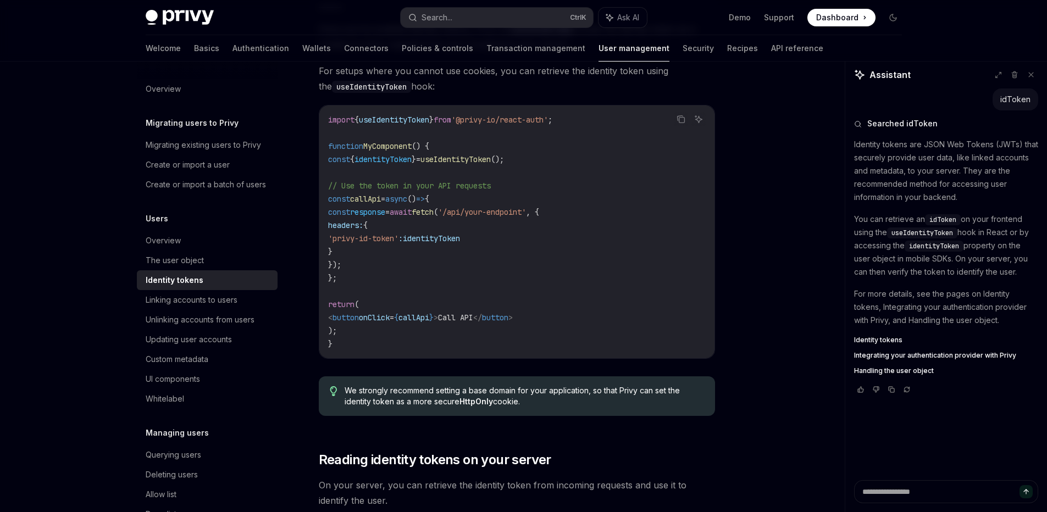
scroll to position [1028, 0]
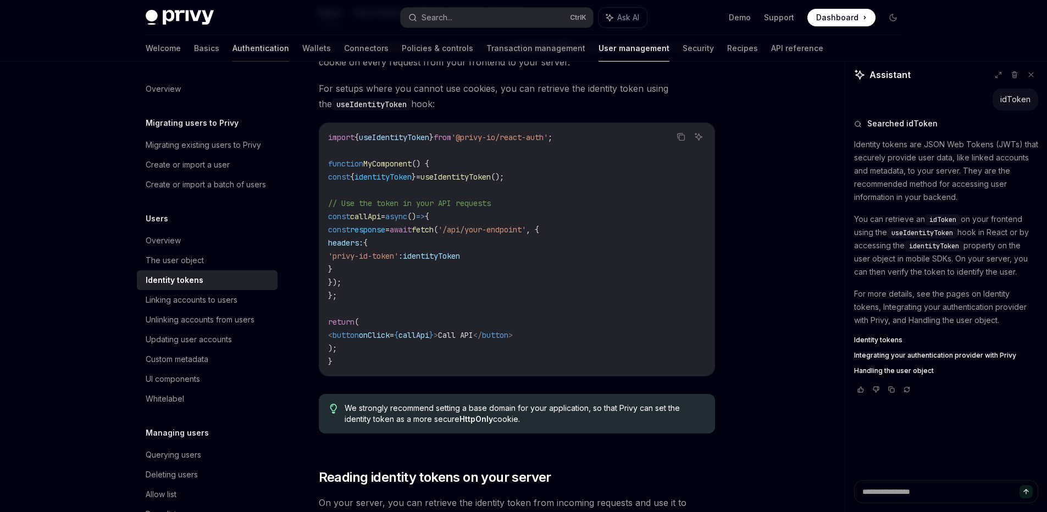
click at [233, 50] on link "Authentication" at bounding box center [261, 48] width 57 height 26
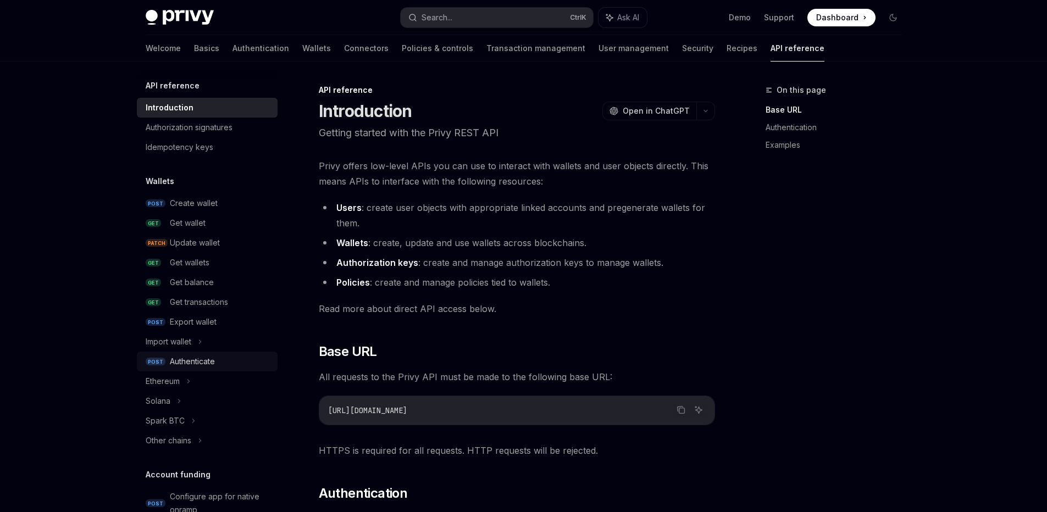
click at [206, 362] on div "Authenticate" at bounding box center [192, 361] width 45 height 13
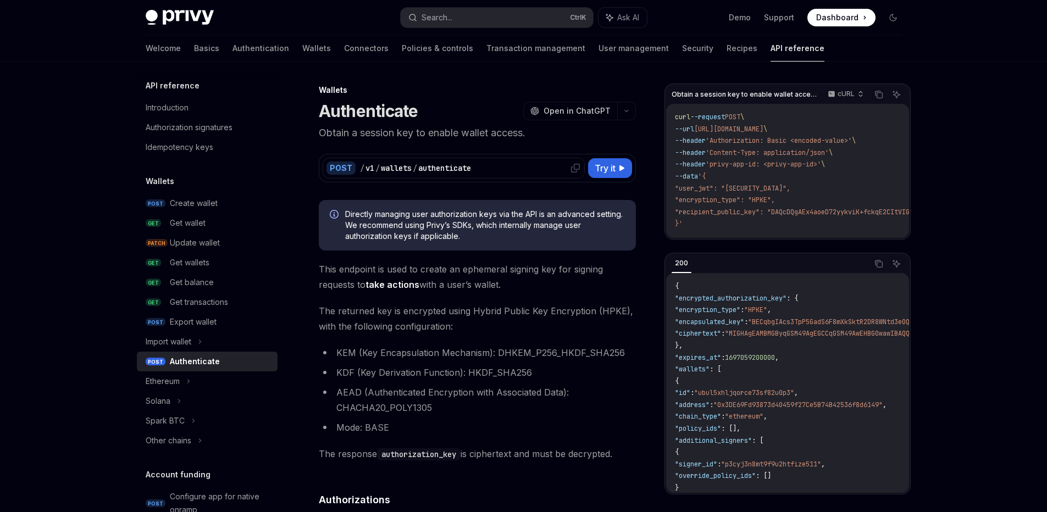
click at [481, 169] on div "/ v1 / wallets / authenticate" at bounding box center [470, 168] width 221 height 11
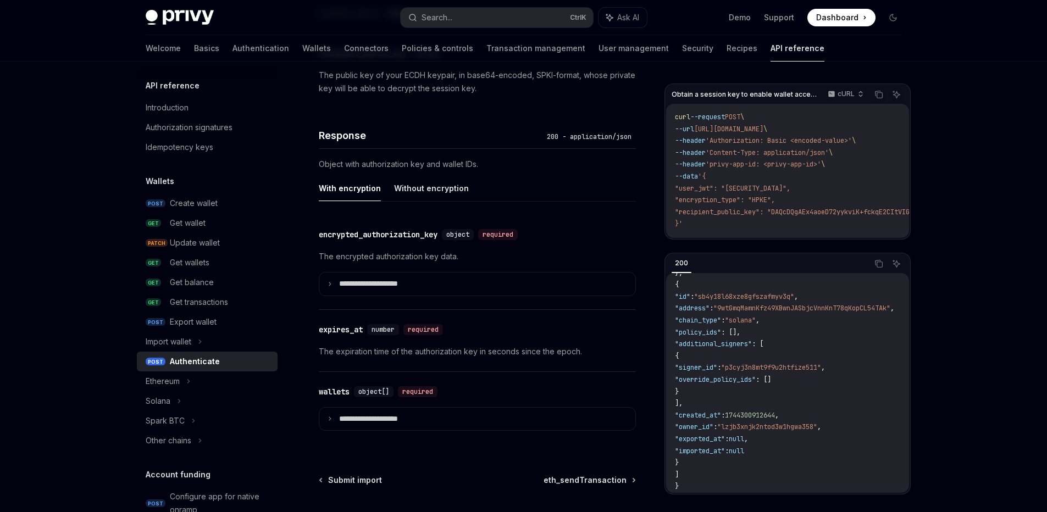
scroll to position [869, 0]
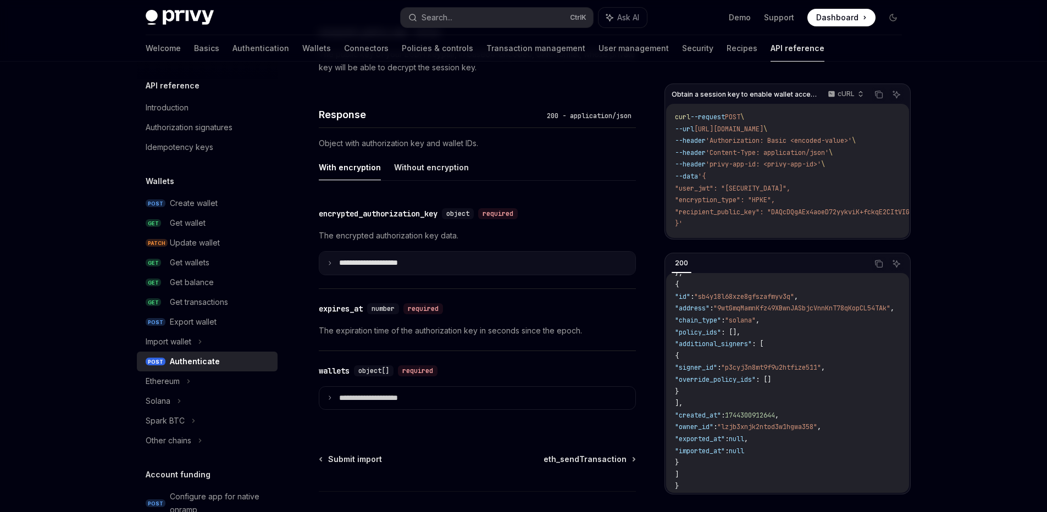
click at [330, 267] on summary "**********" at bounding box center [477, 263] width 316 height 23
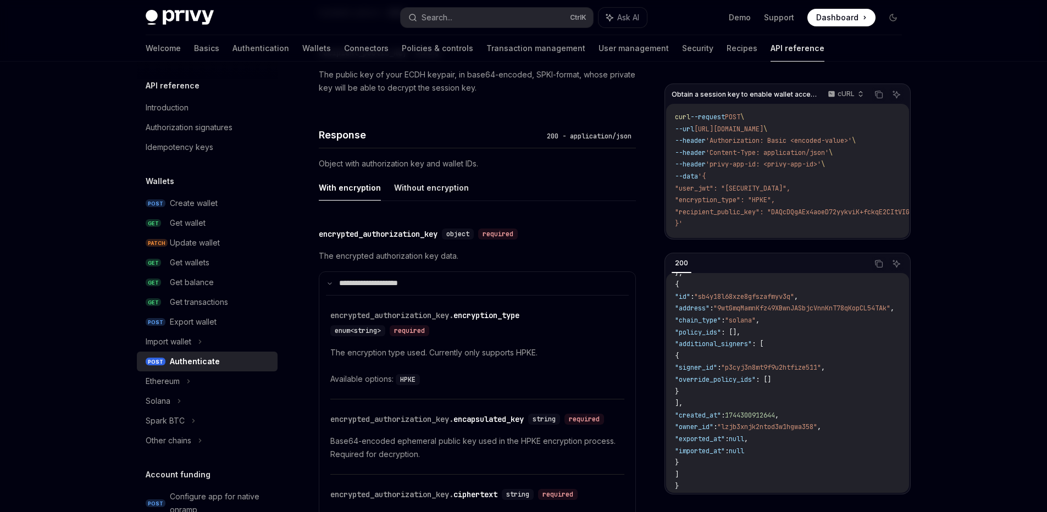
scroll to position [845, 0]
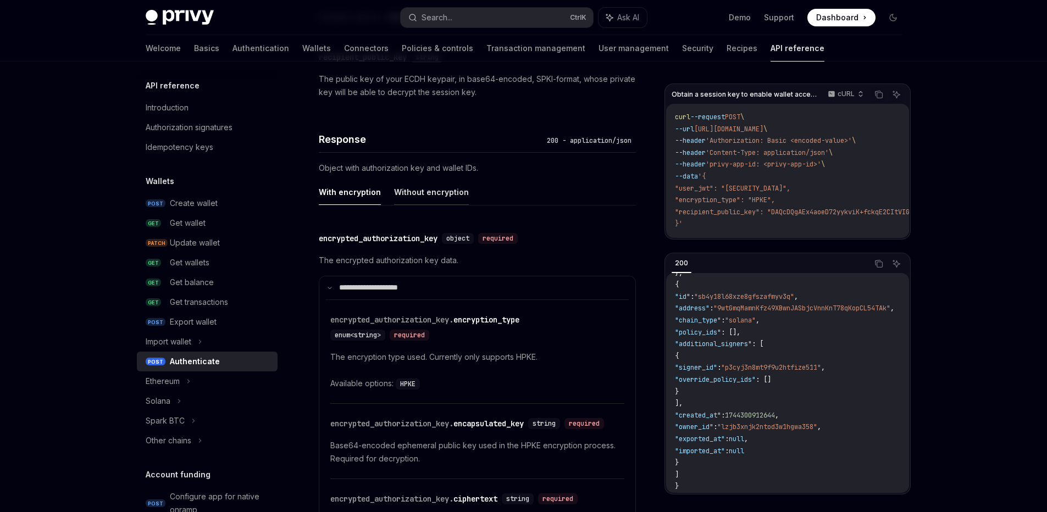
click at [416, 189] on button "Without encryption" at bounding box center [431, 192] width 75 height 26
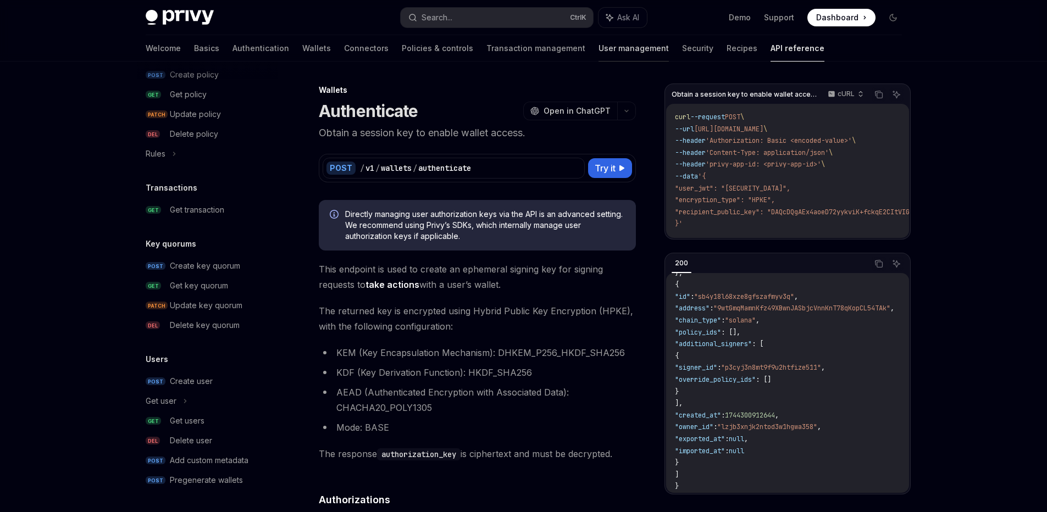
click at [599, 58] on link "User management" at bounding box center [634, 48] width 70 height 26
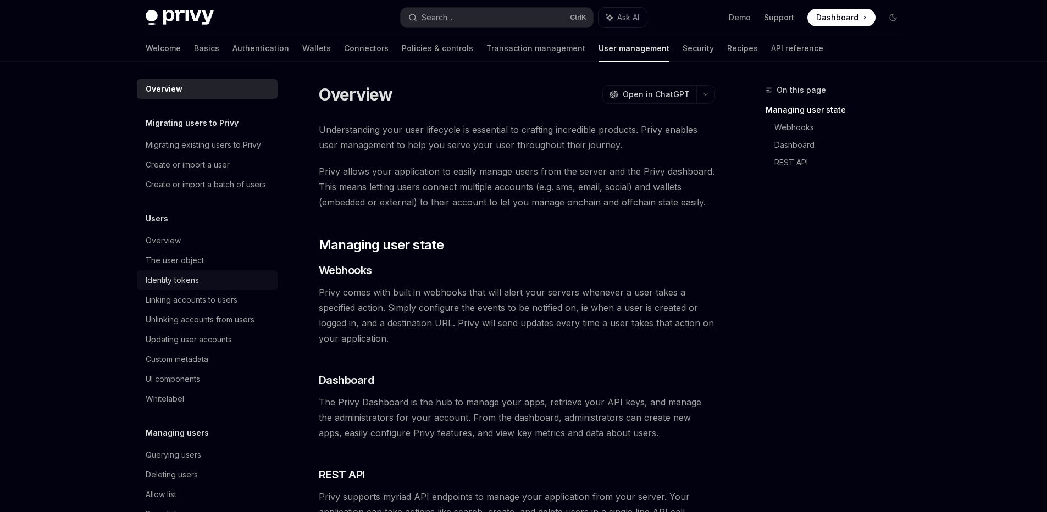
click at [179, 287] on div "Identity tokens" at bounding box center [172, 280] width 53 height 13
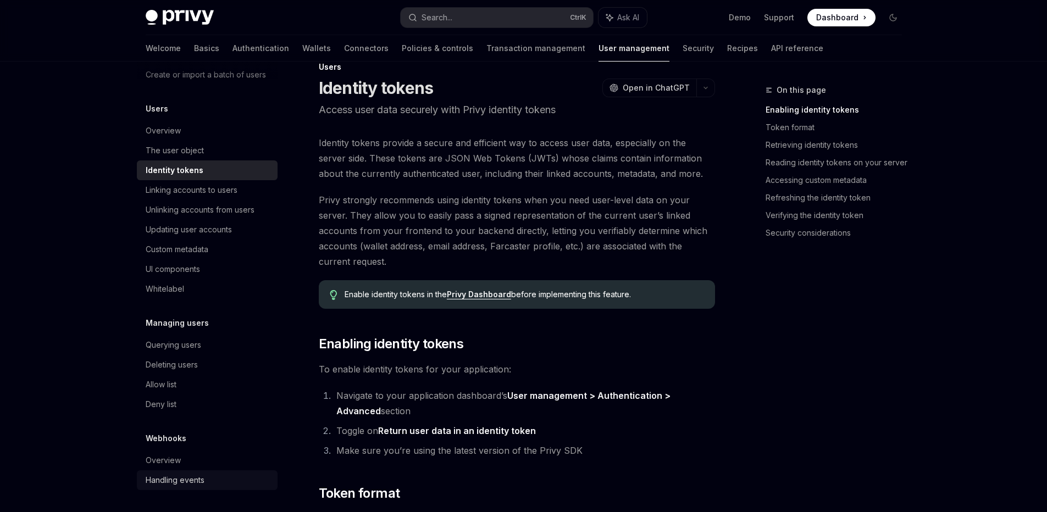
scroll to position [25, 0]
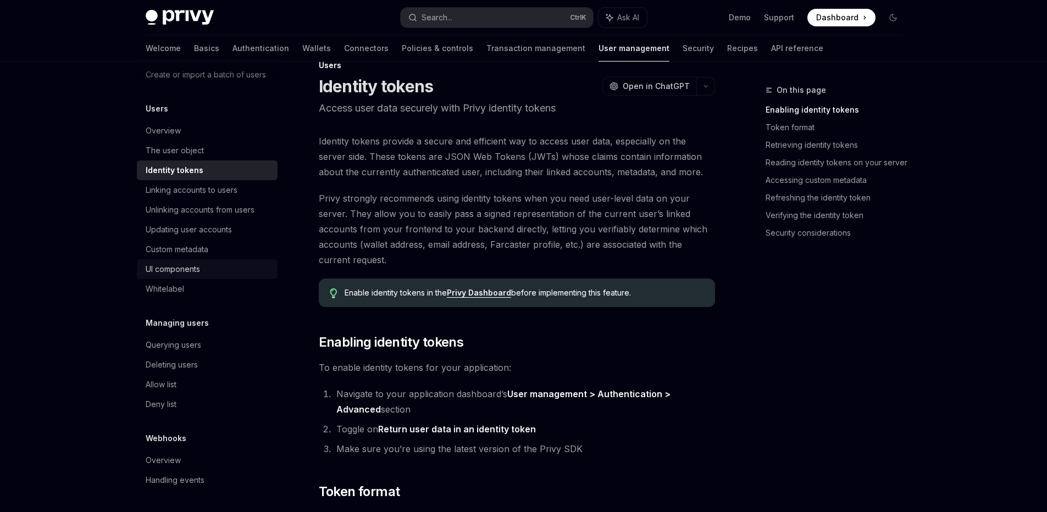
click at [183, 267] on div "UI components" at bounding box center [173, 269] width 54 height 13
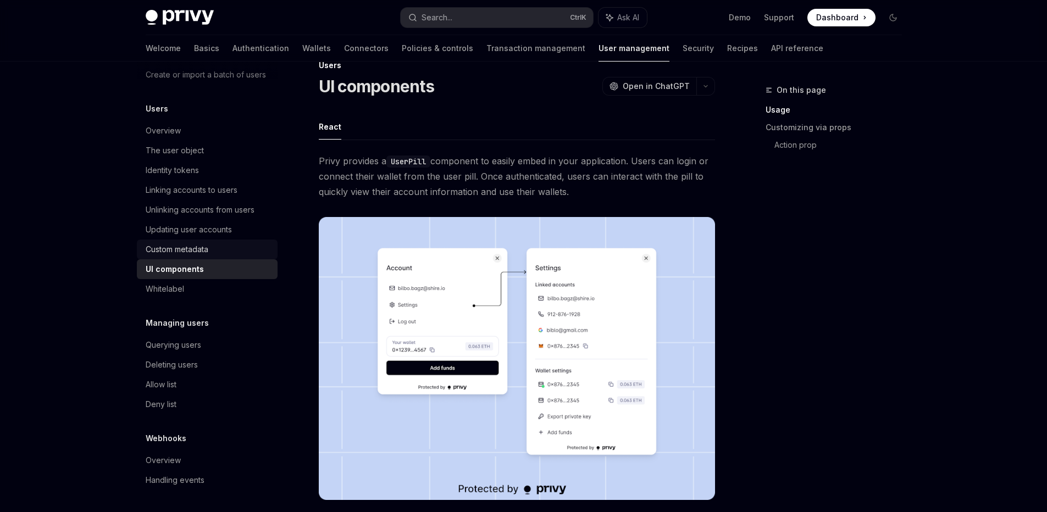
click at [174, 254] on div "Custom metadata" at bounding box center [177, 249] width 63 height 13
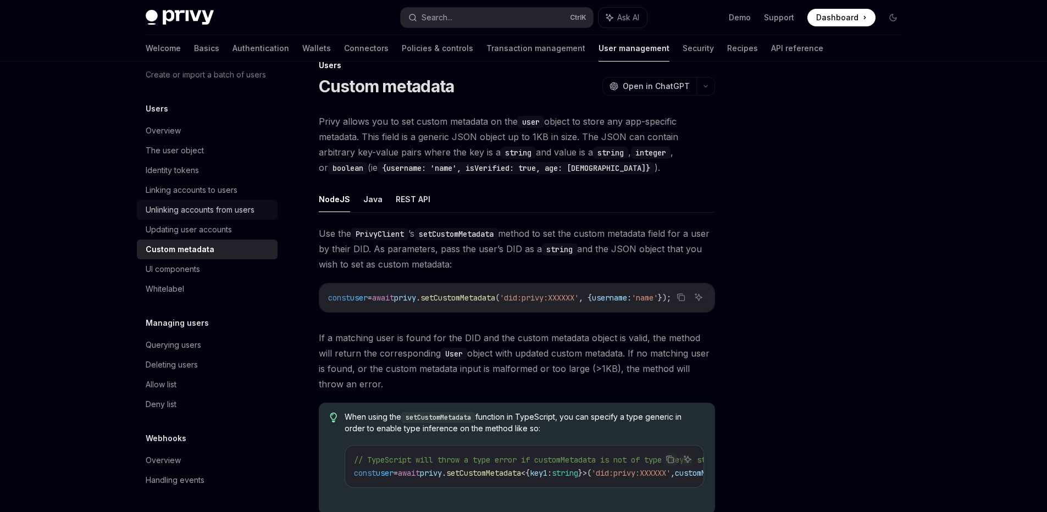
click at [185, 207] on div "Unlinking accounts from users" at bounding box center [200, 209] width 109 height 13
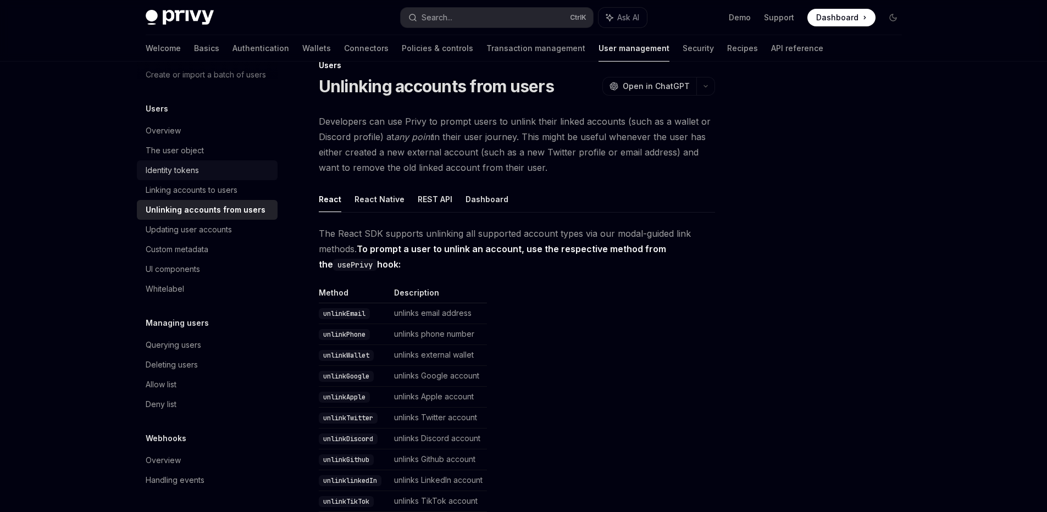
click at [199, 174] on div "Identity tokens" at bounding box center [208, 170] width 125 height 13
type textarea "*"
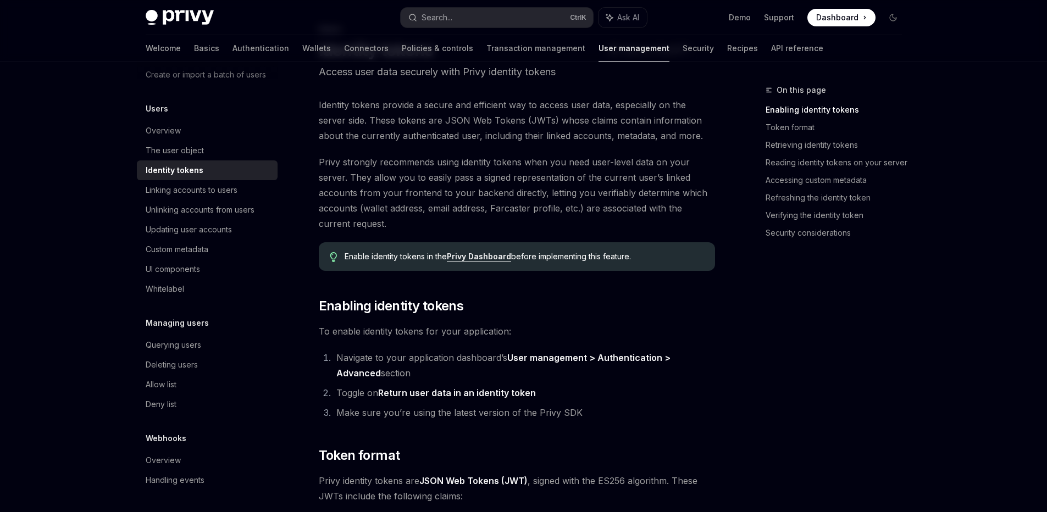
scroll to position [66, 0]
